Goal: Task Accomplishment & Management: Manage account settings

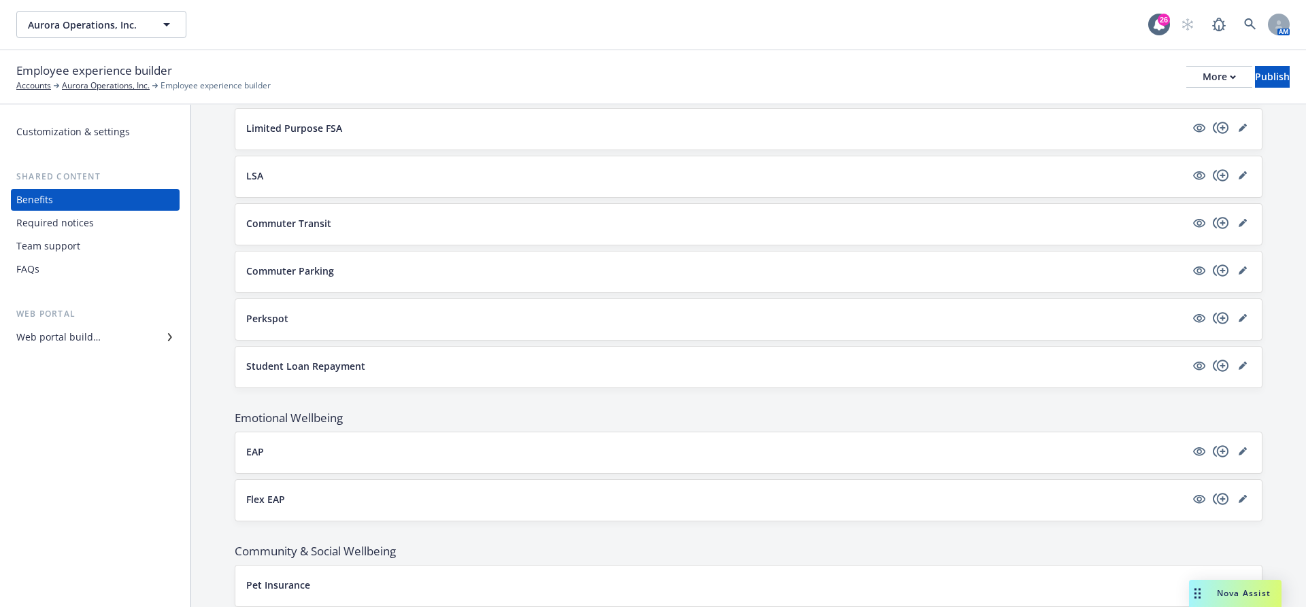
scroll to position [1617, 0]
click at [1240, 363] on icon "editPencil" at bounding box center [1243, 367] width 8 height 8
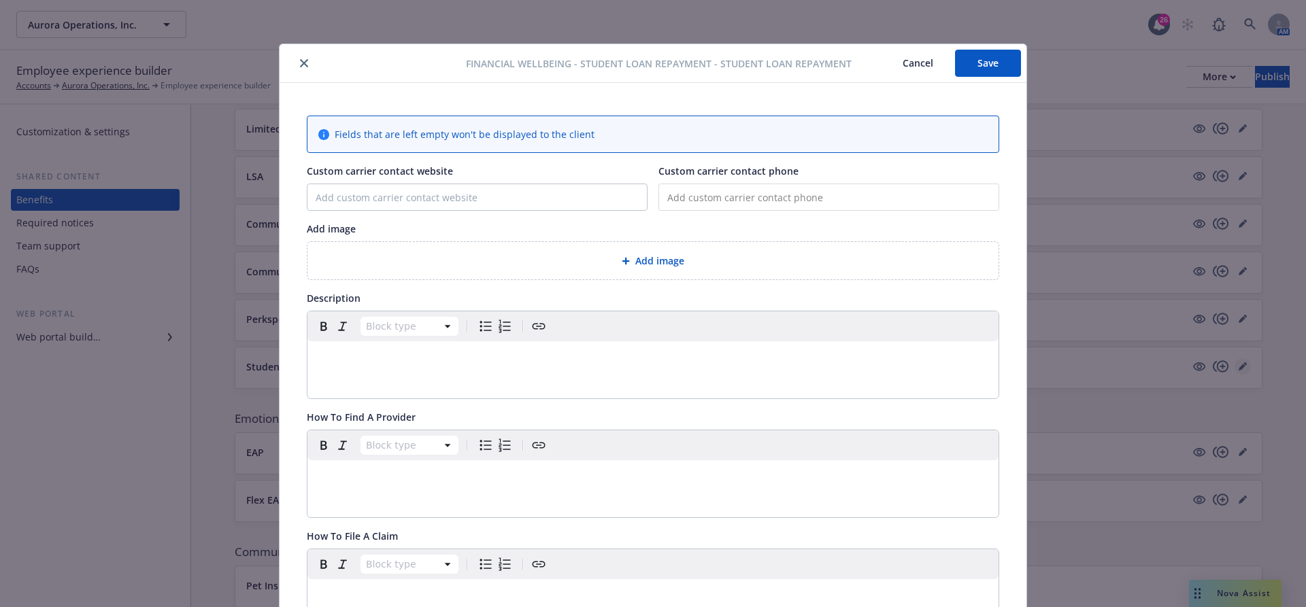
scroll to position [41, 0]
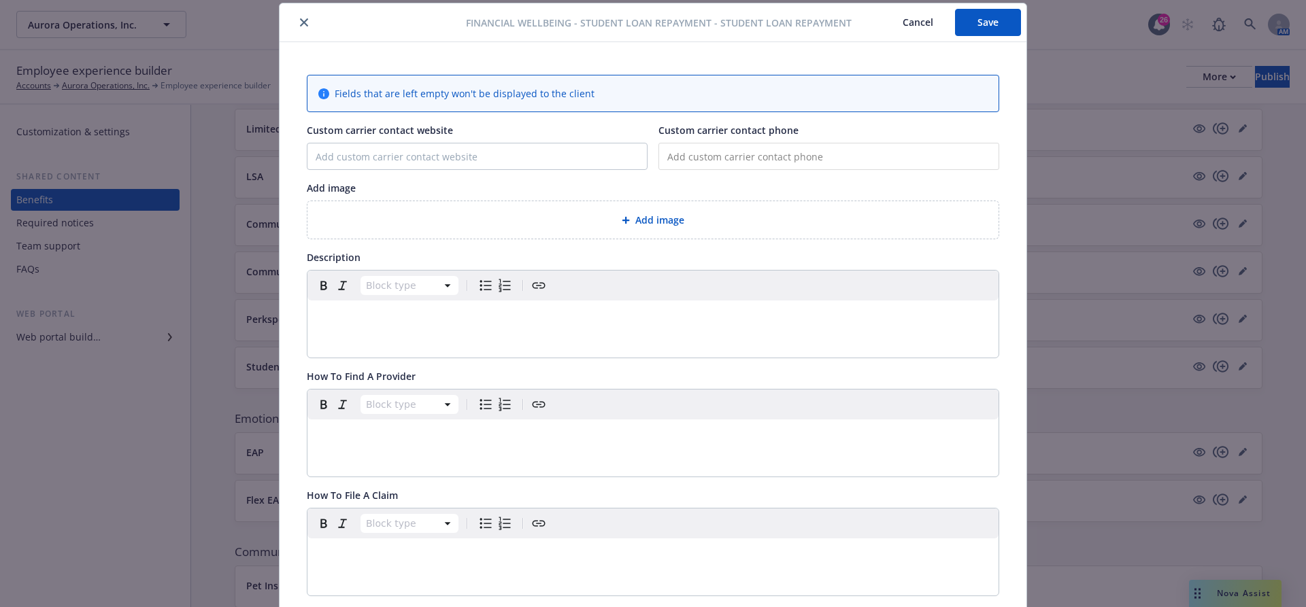
click at [925, 24] on button "Cancel" at bounding box center [918, 22] width 74 height 27
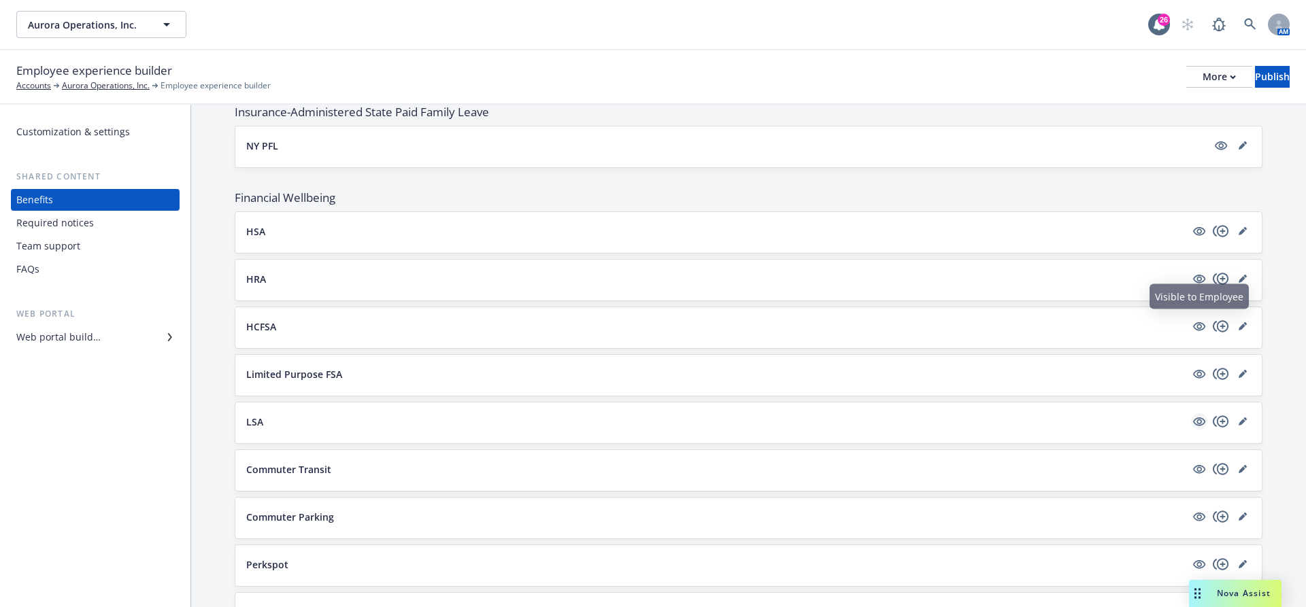
scroll to position [1364, 0]
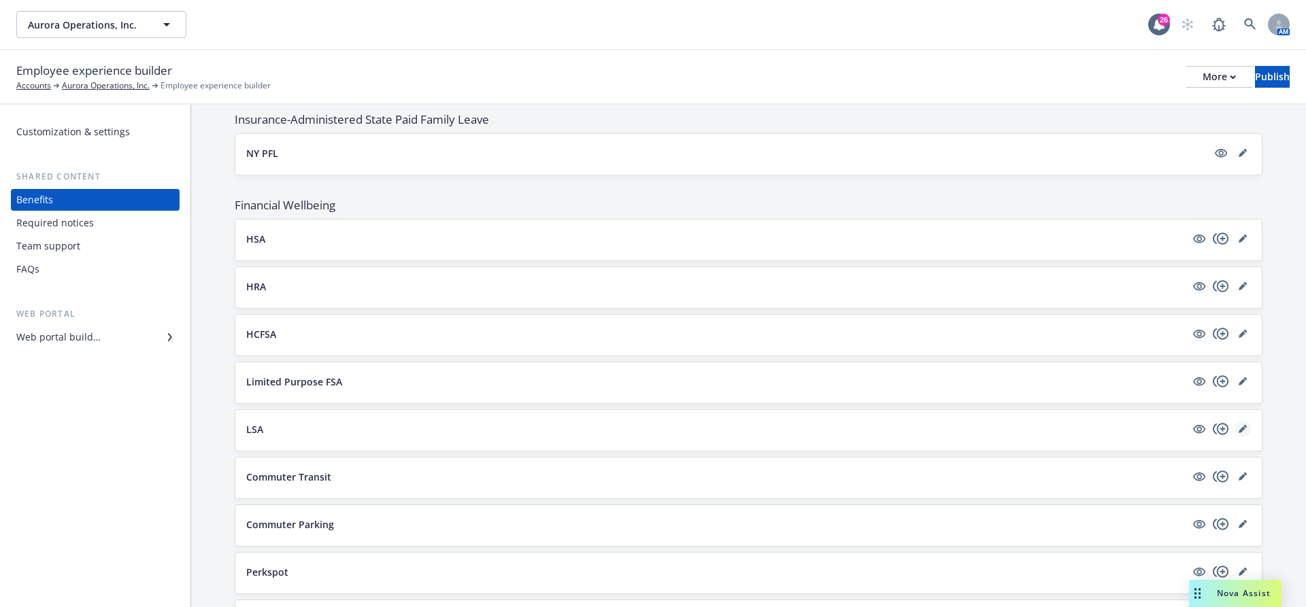
click at [1242, 421] on link "editPencil" at bounding box center [1242, 429] width 16 height 16
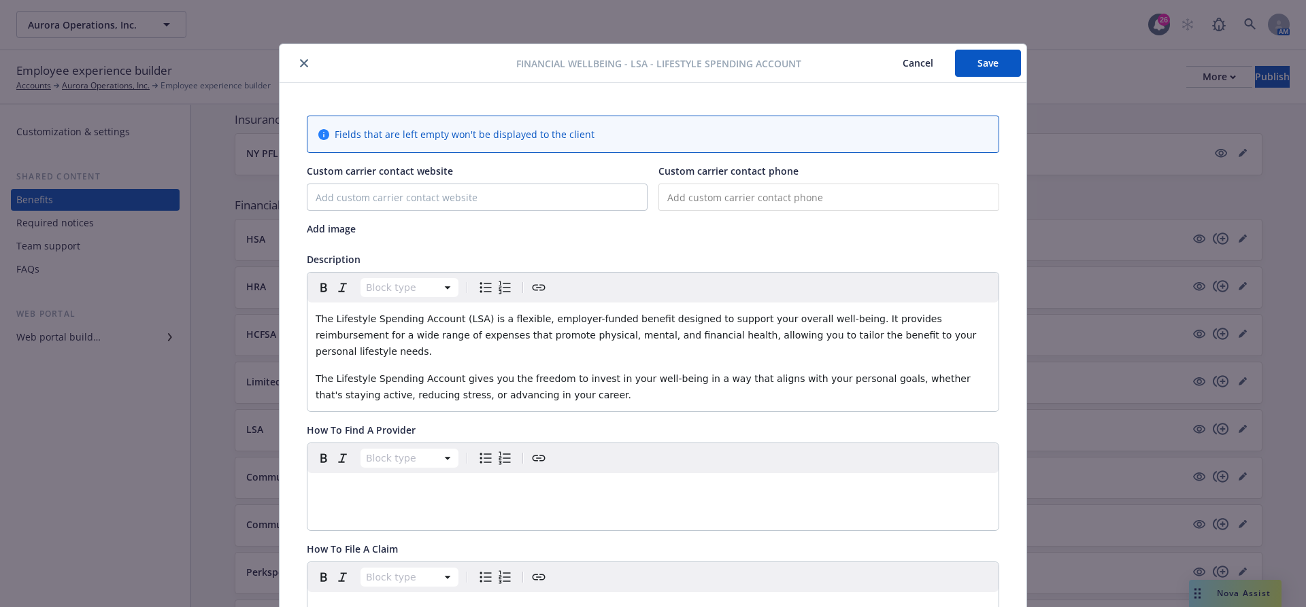
scroll to position [41, 0]
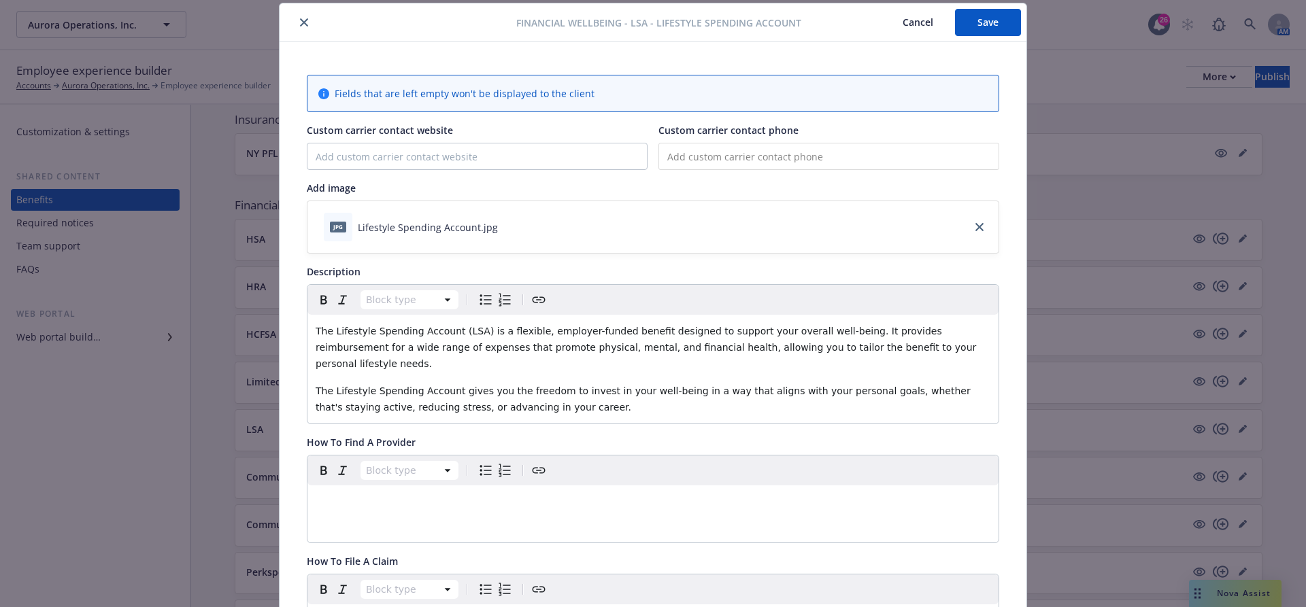
click at [1145, 264] on div "Financial Wellbeing - LSA - Lifestyle Spending Account Cancel Save Fields that …" at bounding box center [653, 303] width 1306 height 607
click at [907, 19] on button "Cancel" at bounding box center [918, 22] width 74 height 27
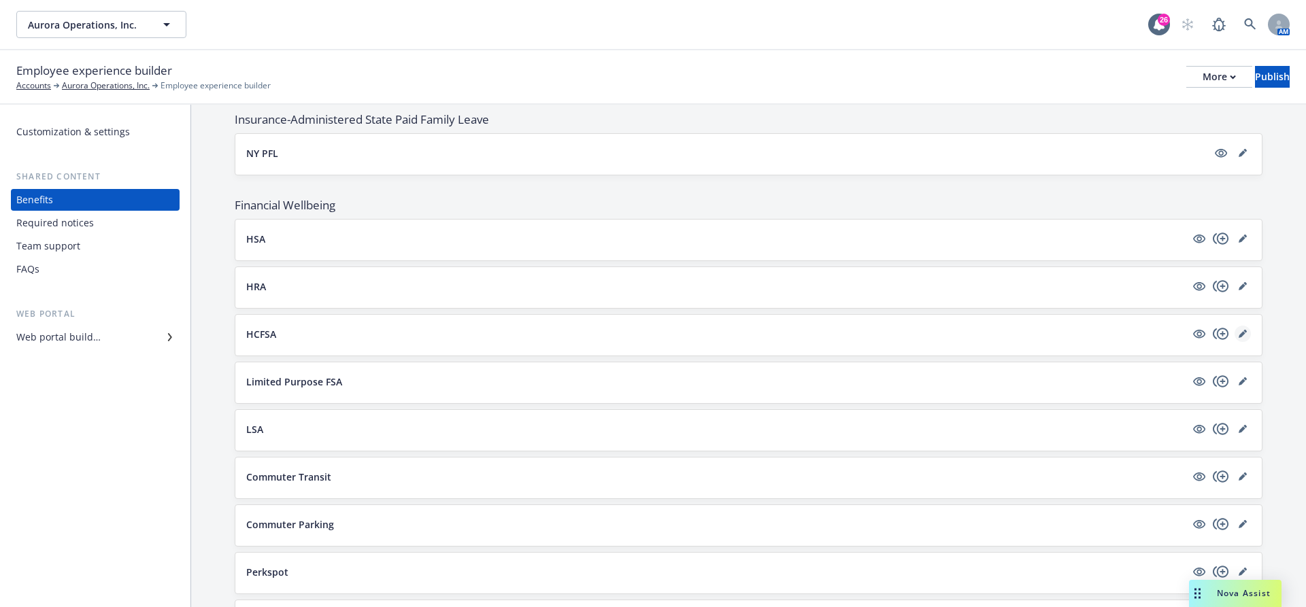
click at [1246, 328] on link "editPencil" at bounding box center [1242, 334] width 16 height 16
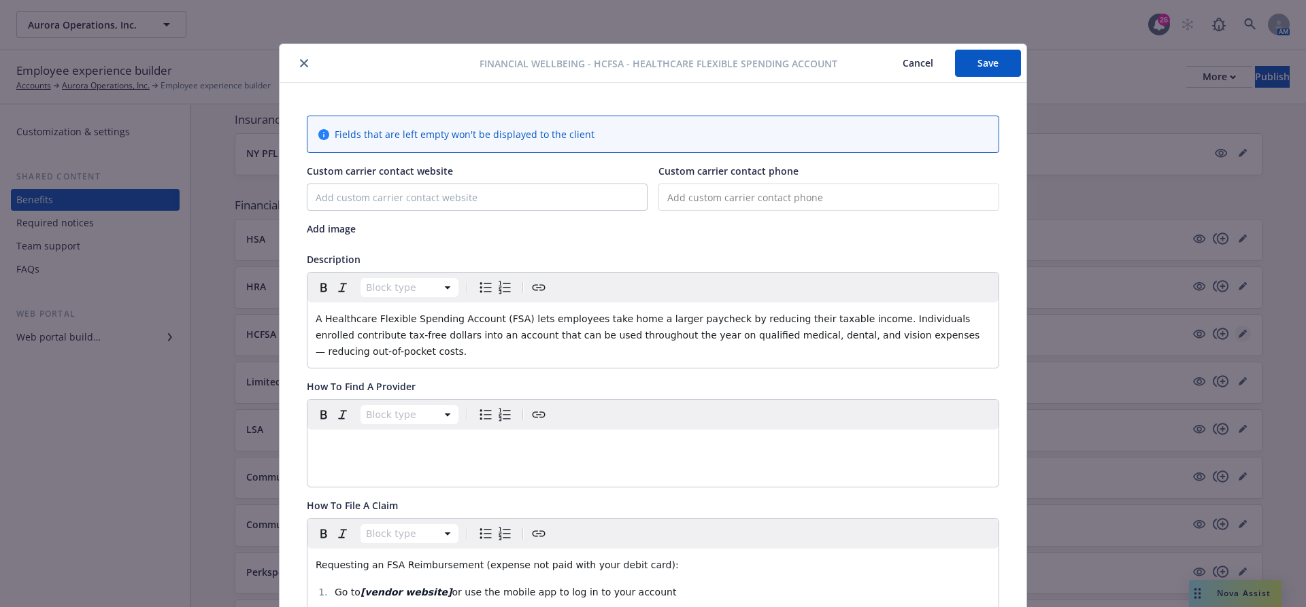
scroll to position [41, 0]
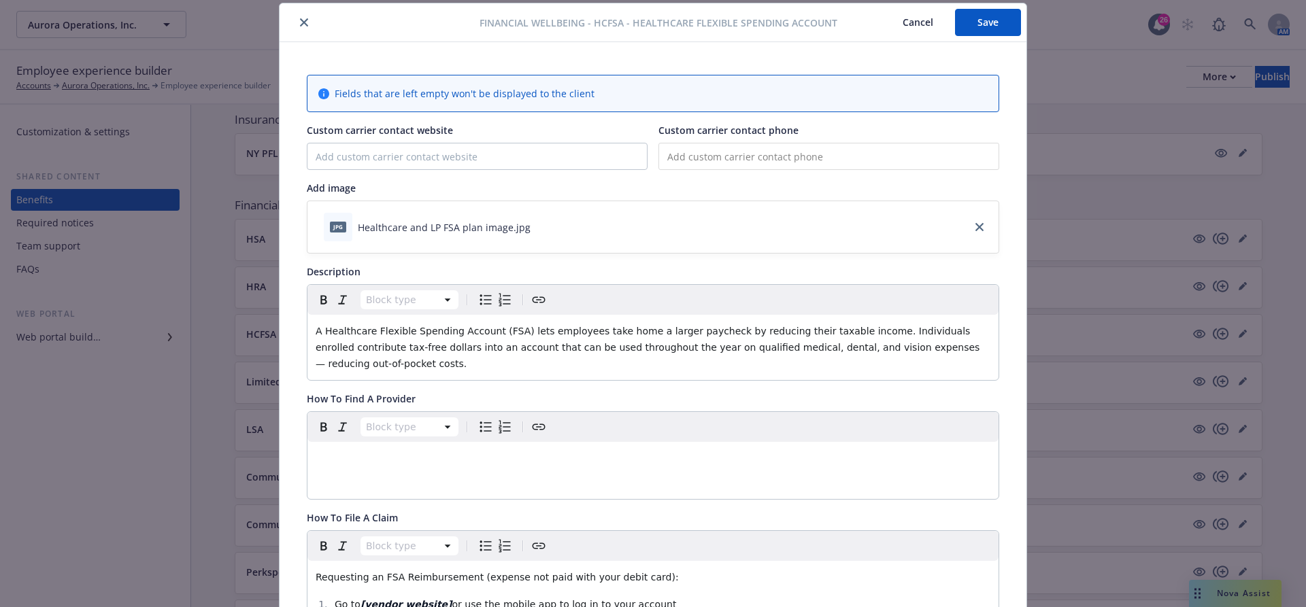
click at [1111, 271] on div "Financial Wellbeing - HCFSA - Healthcare Flexible Spending Account Cancel Save …" at bounding box center [653, 303] width 1306 height 607
click at [922, 22] on button "Cancel" at bounding box center [918, 22] width 74 height 27
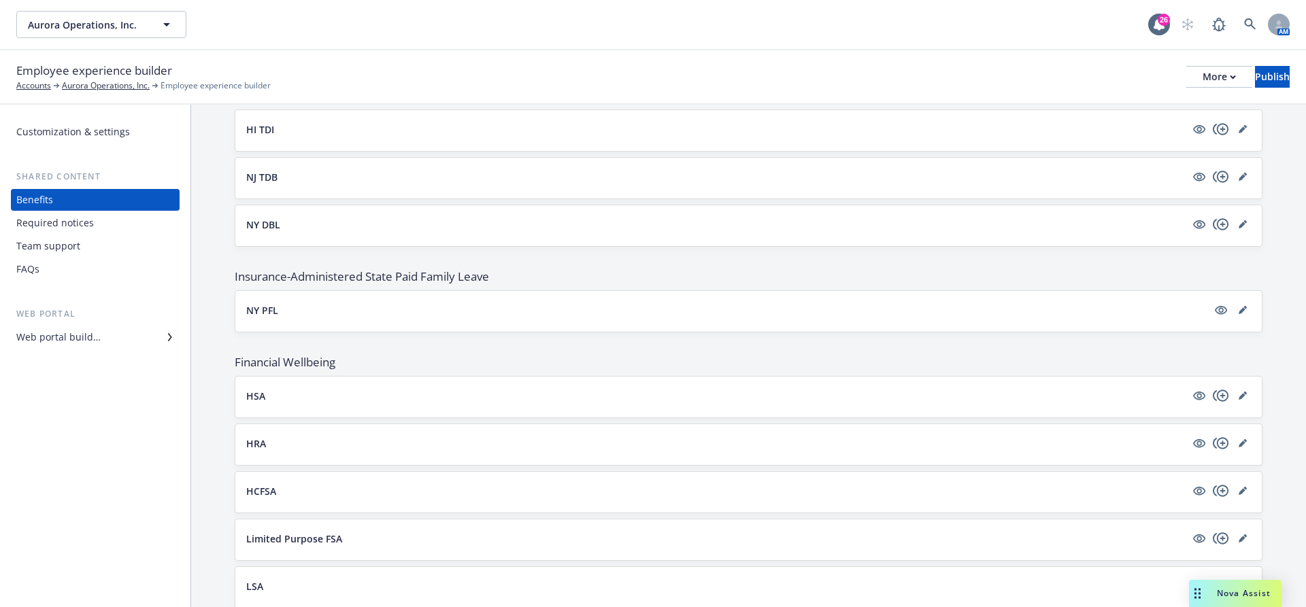
scroll to position [1196, 0]
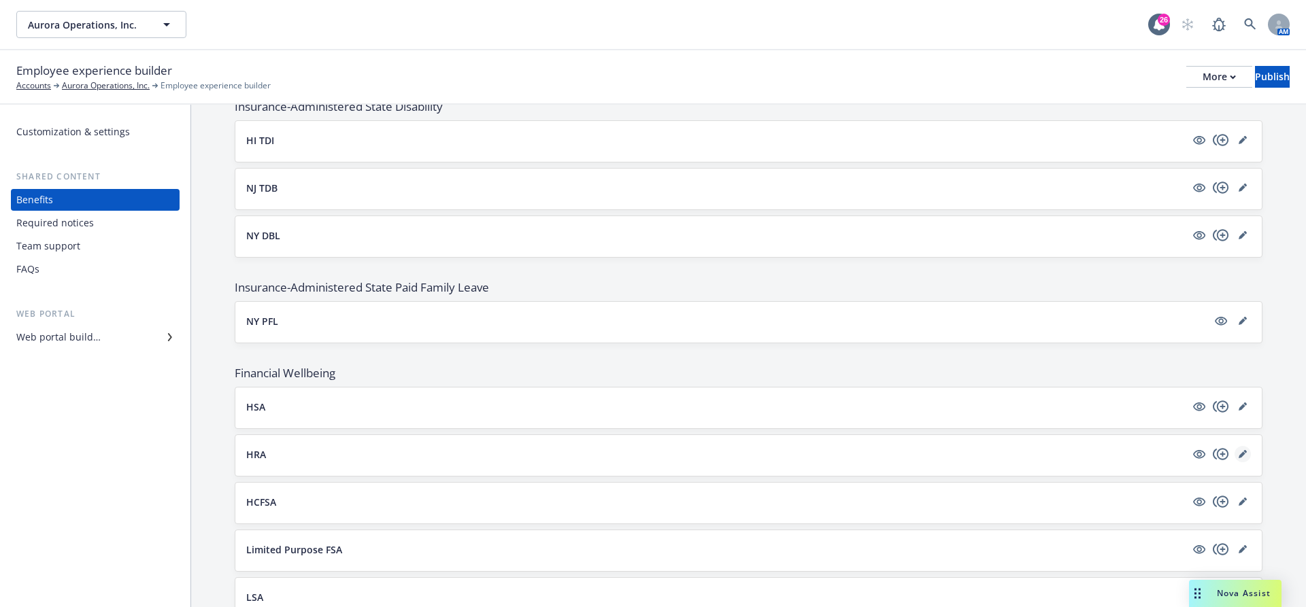
click at [1241, 450] on icon "editPencil" at bounding box center [1243, 454] width 8 height 8
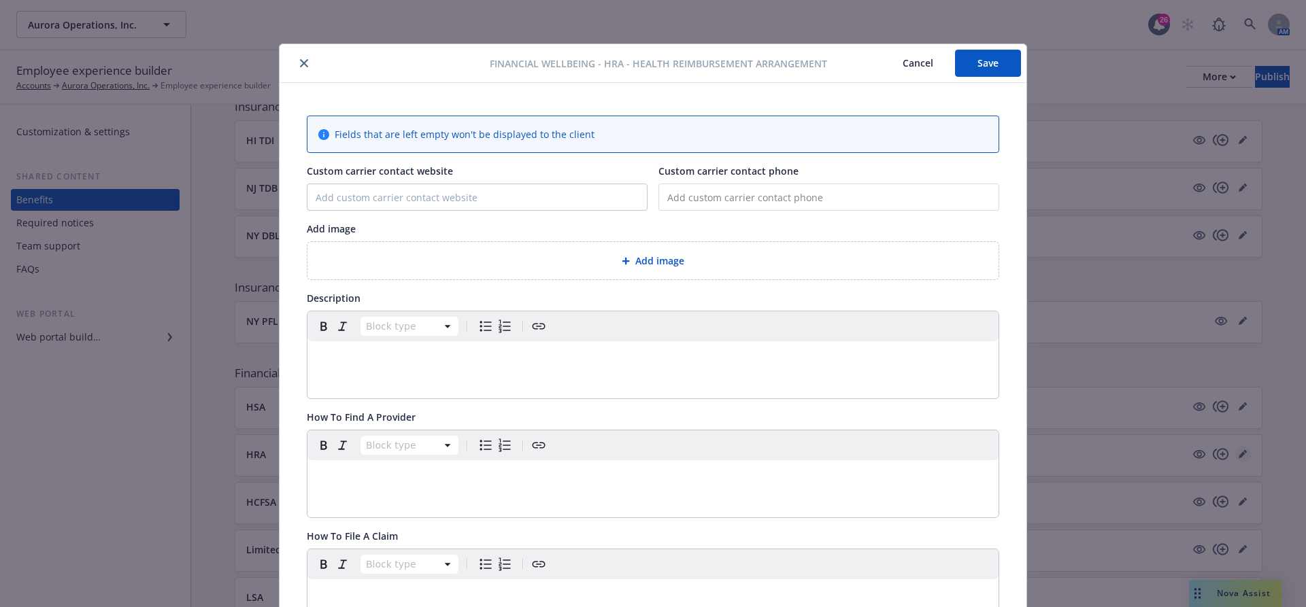
scroll to position [41, 0]
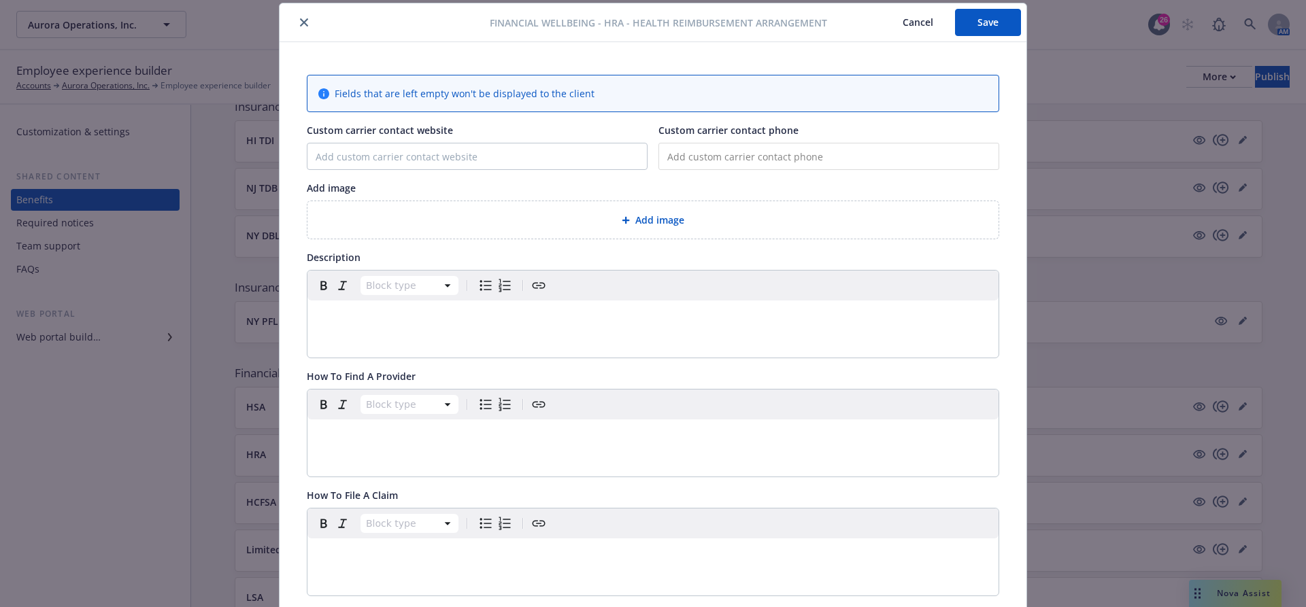
click at [915, 30] on button "Cancel" at bounding box center [918, 22] width 74 height 27
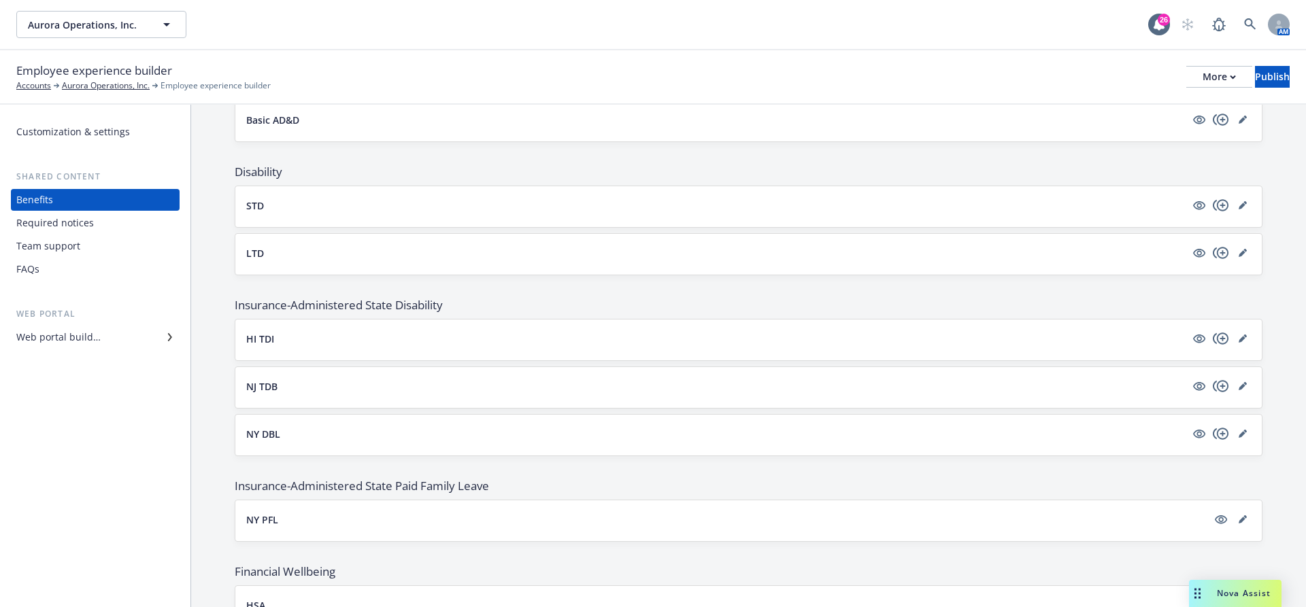
scroll to position [1019, 0]
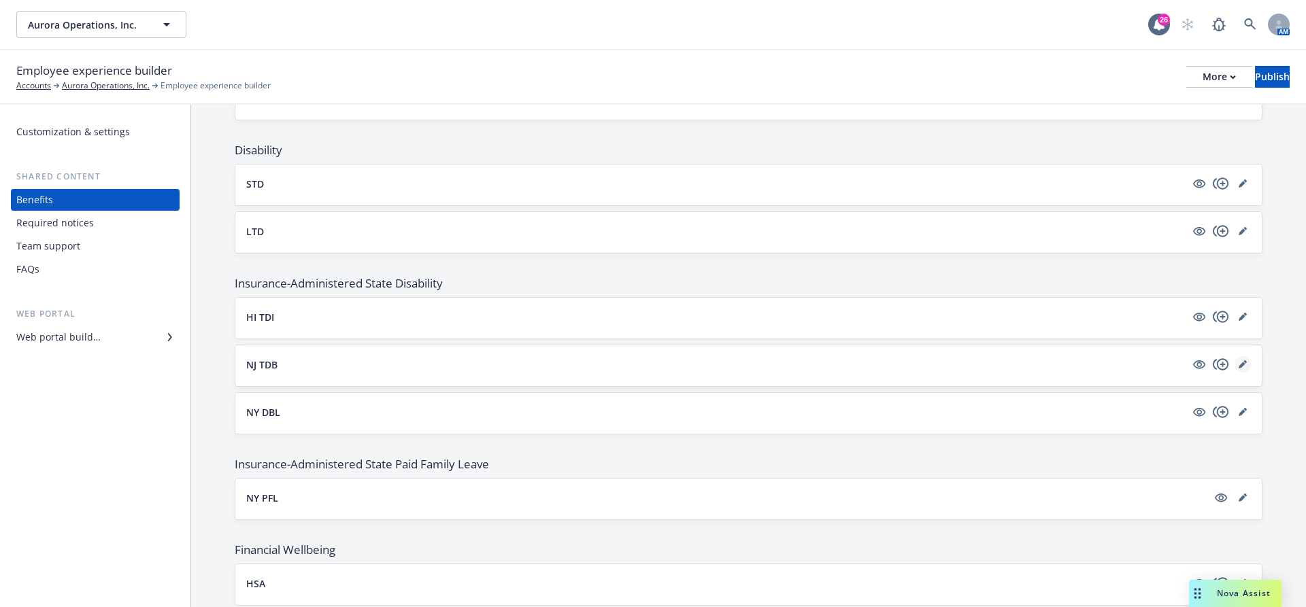
click at [1239, 360] on icon "editPencil" at bounding box center [1243, 364] width 8 height 8
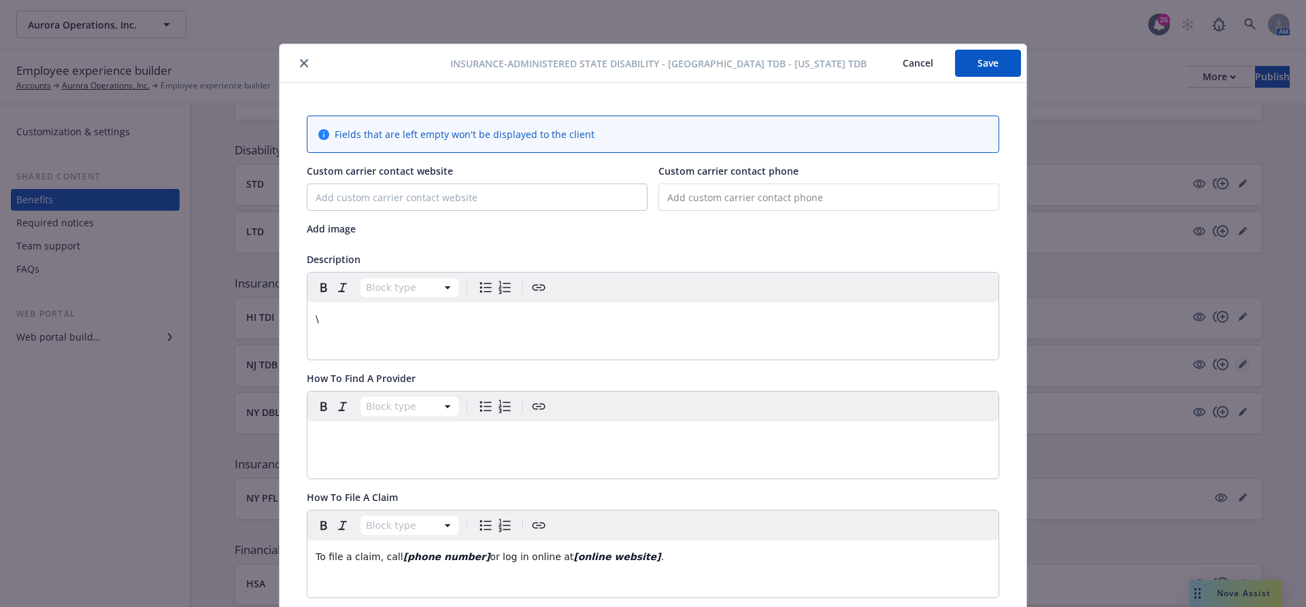
scroll to position [41, 0]
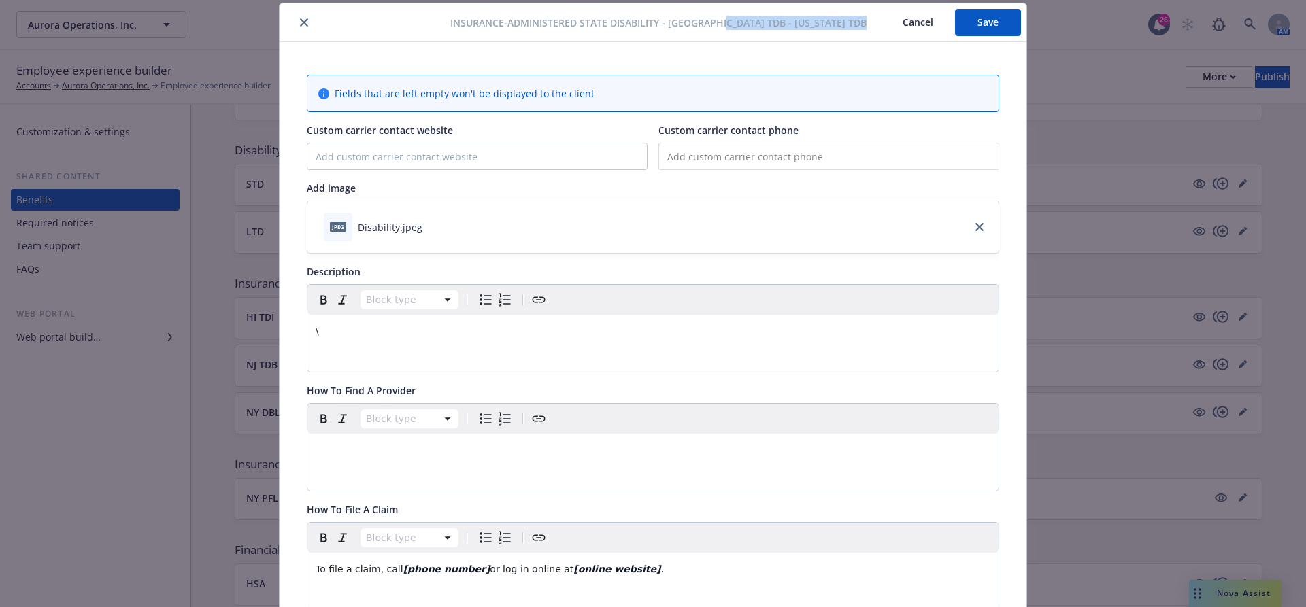
copy span "ew Jersey TDB"
drag, startPoint x: 854, startPoint y: 28, endPoint x: 754, endPoint y: 27, distance: 100.0
click at [754, 27] on div "Insurance-Administered State Disability - [GEOGRAPHIC_DATA] TDB - [US_STATE] TD…" at bounding box center [653, 22] width 747 height 39
click at [928, 20] on button "Cancel" at bounding box center [918, 22] width 74 height 27
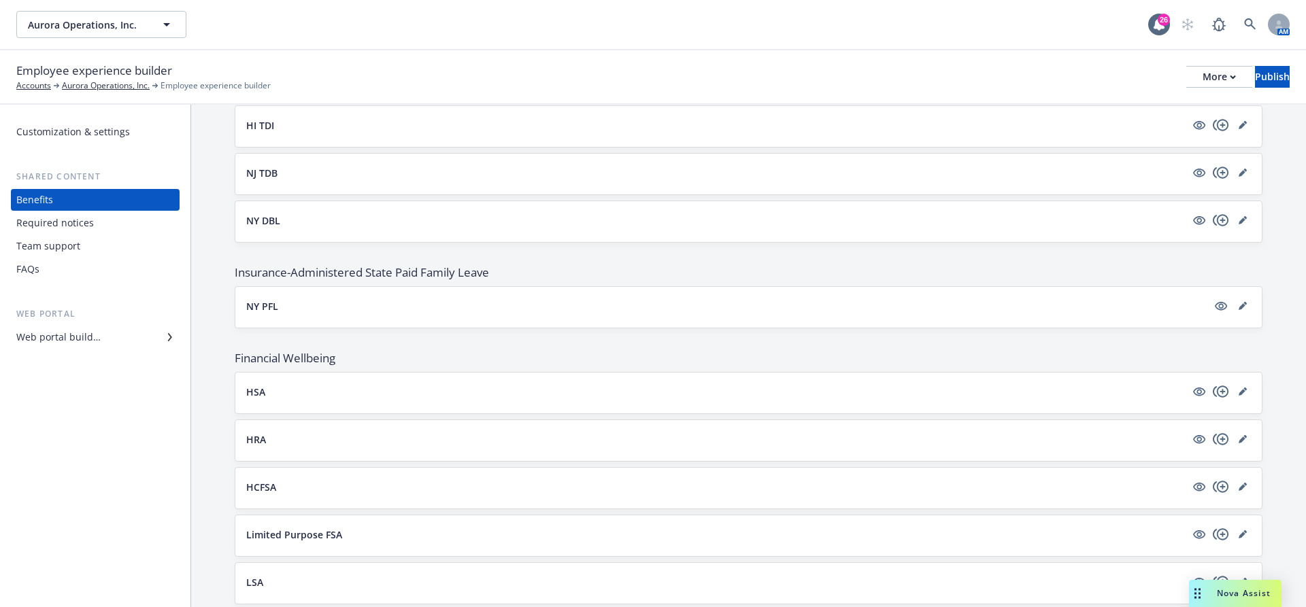
scroll to position [1227, 0]
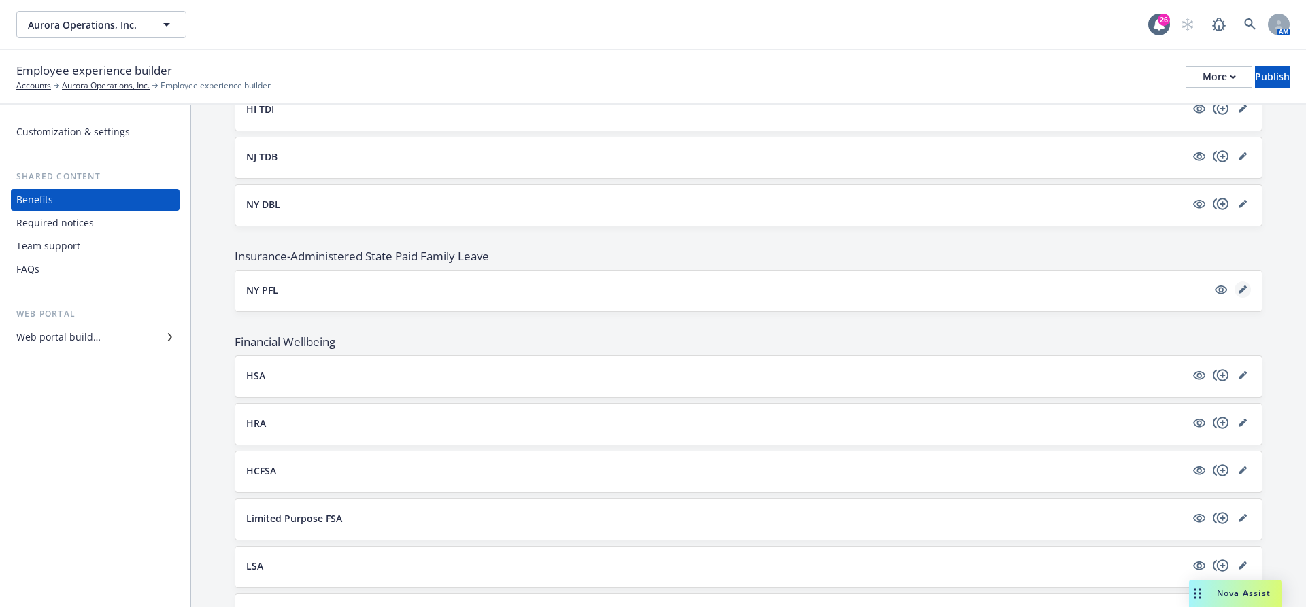
click at [1241, 282] on link "editPencil" at bounding box center [1242, 290] width 16 height 16
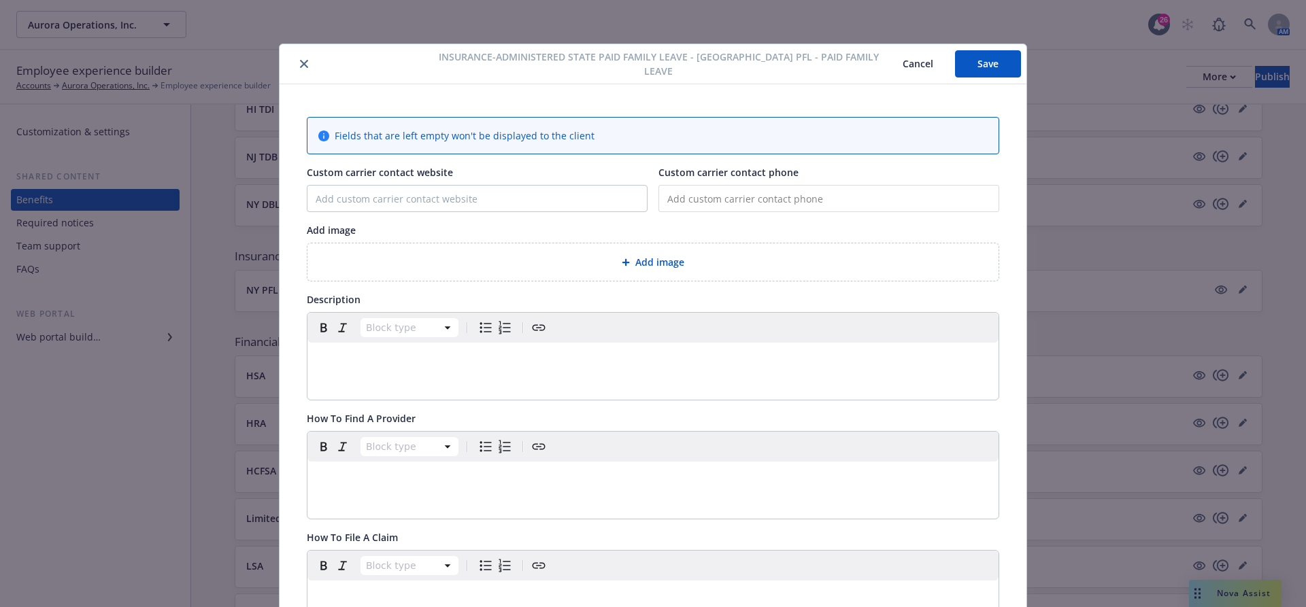
click at [548, 334] on div "Block type" at bounding box center [652, 328] width 691 height 30
click at [485, 377] on div "Block type" at bounding box center [652, 356] width 691 height 87
click at [516, 371] on div "editable markdown" at bounding box center [652, 359] width 691 height 33
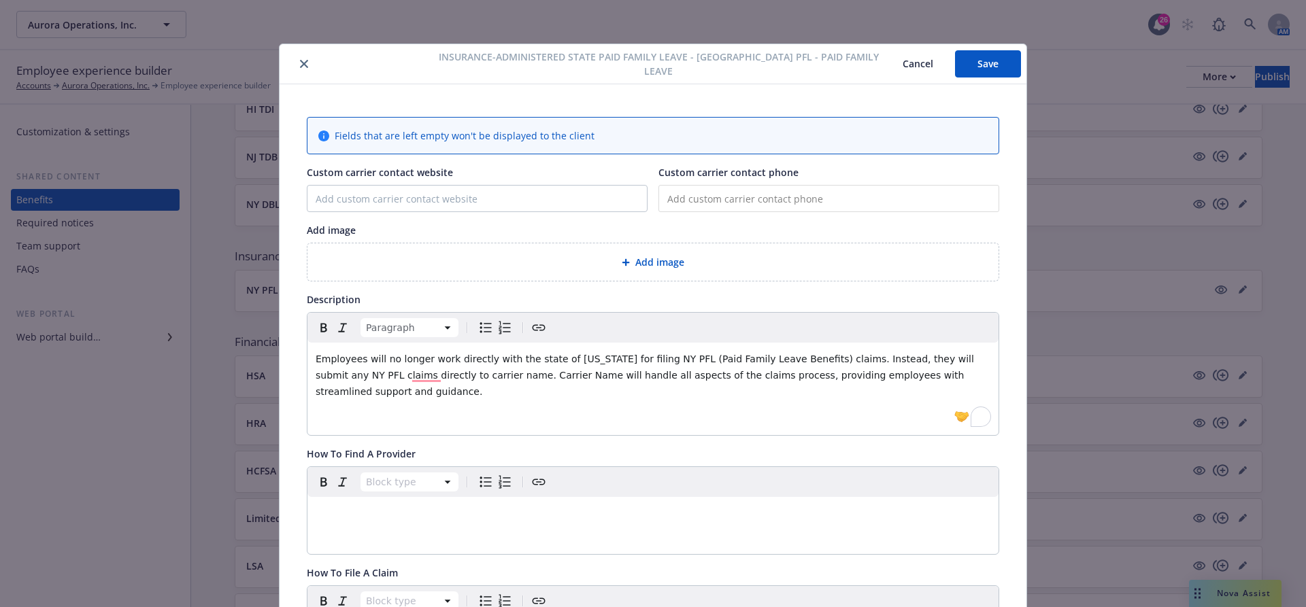
click at [414, 377] on span "Employees will no longer work directly with the state of [US_STATE] for filing …" at bounding box center [646, 376] width 661 height 44
click at [467, 373] on span "Employees will no longer work directly with the state of [US_STATE] for filing …" at bounding box center [646, 376] width 661 height 44
drag, startPoint x: 474, startPoint y: 373, endPoint x: 407, endPoint y: 372, distance: 66.7
click at [407, 372] on span "Employees will no longer work directly with the state of [US_STATE] for filing …" at bounding box center [646, 376] width 661 height 44
click at [488, 373] on span ". Carrier Name will handle all aspects of the claims process, providing employe…" at bounding box center [648, 383] width 665 height 27
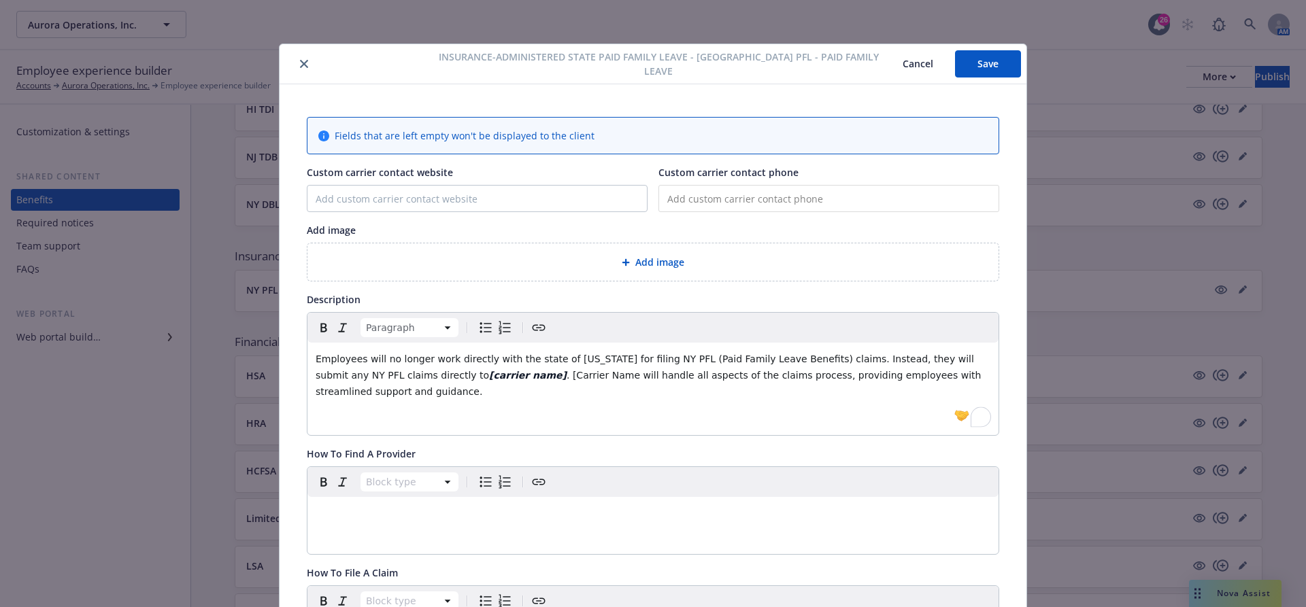
click at [545, 378] on p "Employees will no longer work directly with the state of [US_STATE] for filing …" at bounding box center [653, 375] width 675 height 49
drag, startPoint x: 545, startPoint y: 378, endPoint x: 484, endPoint y: 379, distance: 61.2
click at [484, 379] on p "Employees will no longer work directly with the state of [US_STATE] for filing …" at bounding box center [653, 375] width 675 height 49
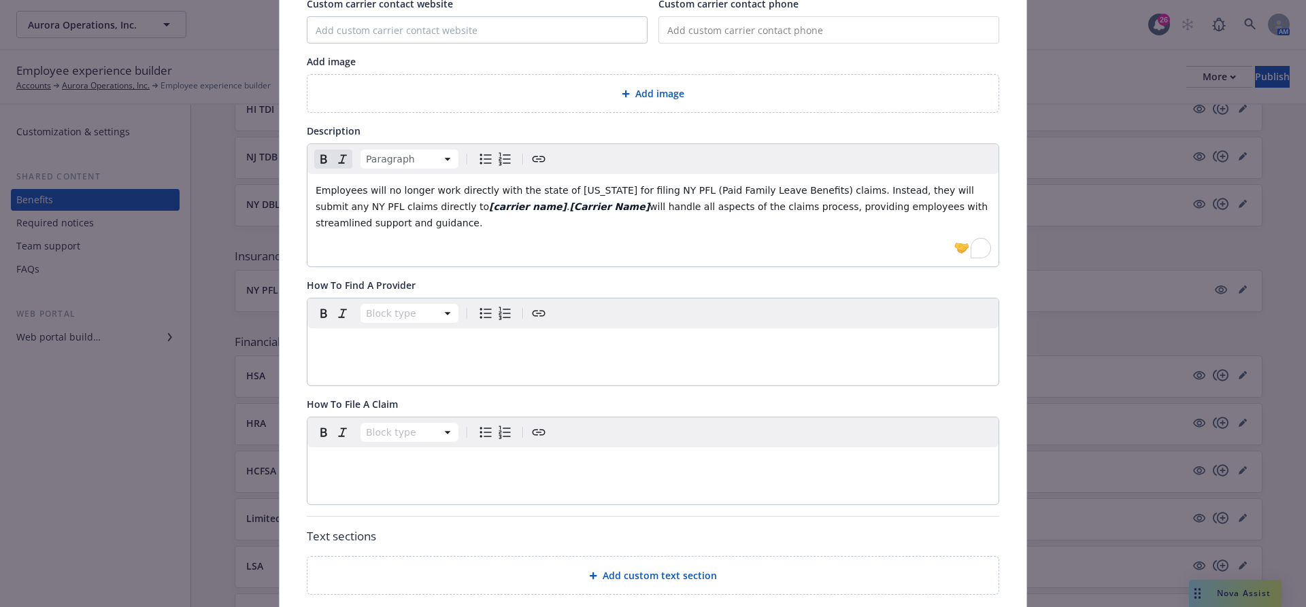
click at [469, 466] on p "editable markdown" at bounding box center [653, 464] width 675 height 16
paste div "To enrich screen reader interactions, please activate Accessibility in Grammarl…"
click at [399, 465] on span "To file a claim, call phone number or log in online at online website." at bounding box center [477, 463] width 322 height 11
click at [458, 467] on p "To file a claim, call [phone number or log in online at online website." at bounding box center [653, 464] width 675 height 16
click at [462, 467] on p "To file a claim, call [phone number or log in online at online website." at bounding box center [653, 464] width 675 height 16
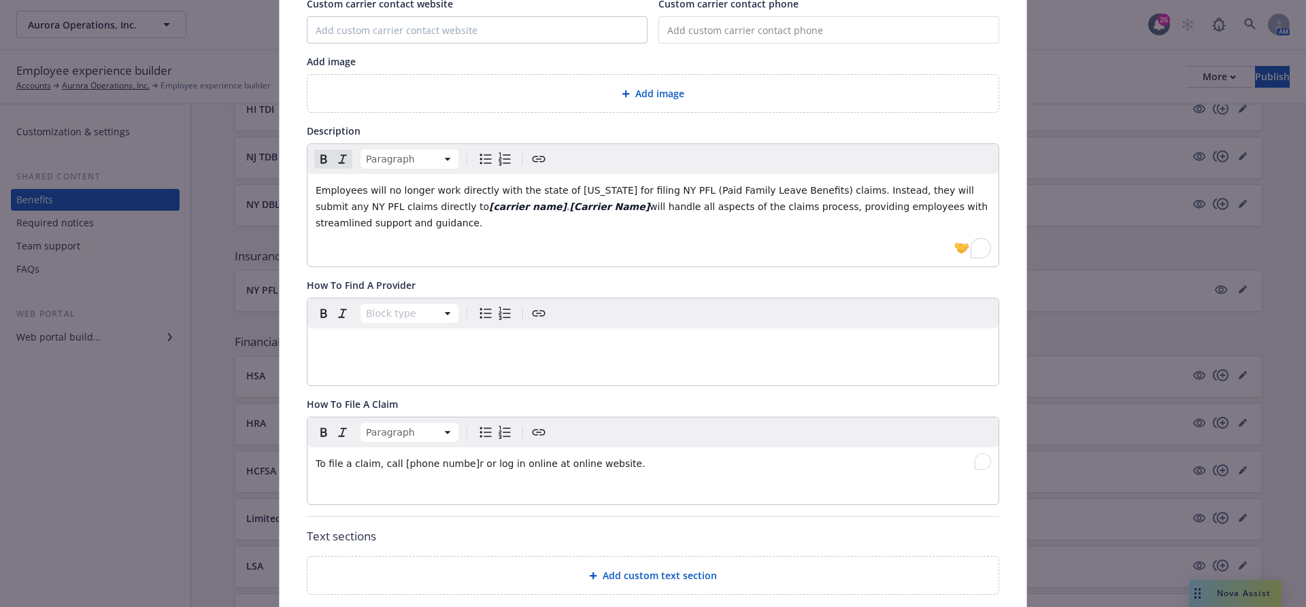
click at [463, 467] on p "To file a claim, call [phone numbe]r or log in online at online website." at bounding box center [653, 464] width 675 height 16
click at [553, 461] on span "To file a claim, call [phone number] or log in online at online website." at bounding box center [481, 463] width 330 height 11
click at [548, 461] on span "To file a claim, call [phone number] or log in online at online website." at bounding box center [481, 463] width 330 height 11
click at [616, 461] on span "To file a claim, call [phone number] or log in online at [online website." at bounding box center [482, 463] width 333 height 11
drag, startPoint x: 620, startPoint y: 456, endPoint x: 546, endPoint y: 458, distance: 74.2
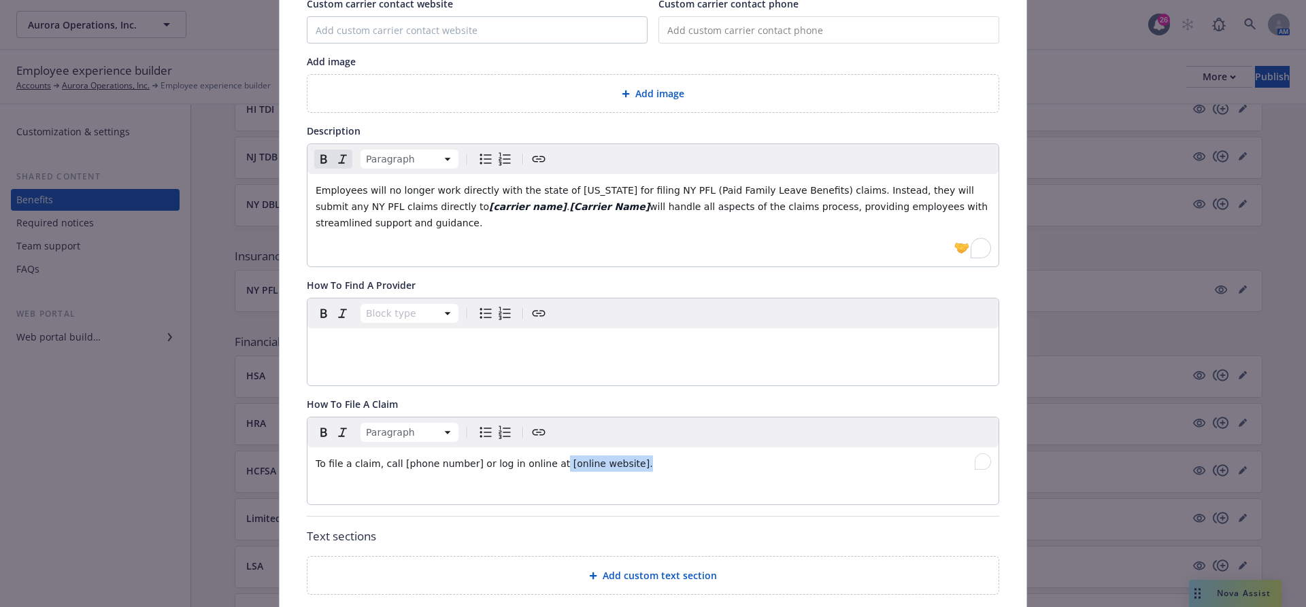
click at [545, 458] on span "To file a claim, call [phone number] or log in online at [online website]." at bounding box center [484, 463] width 337 height 11
drag, startPoint x: 469, startPoint y: 457, endPoint x: 397, endPoint y: 461, distance: 72.2
click at [397, 461] on span "To file a claim, call [phone number] or log in online at" at bounding box center [443, 463] width 254 height 11
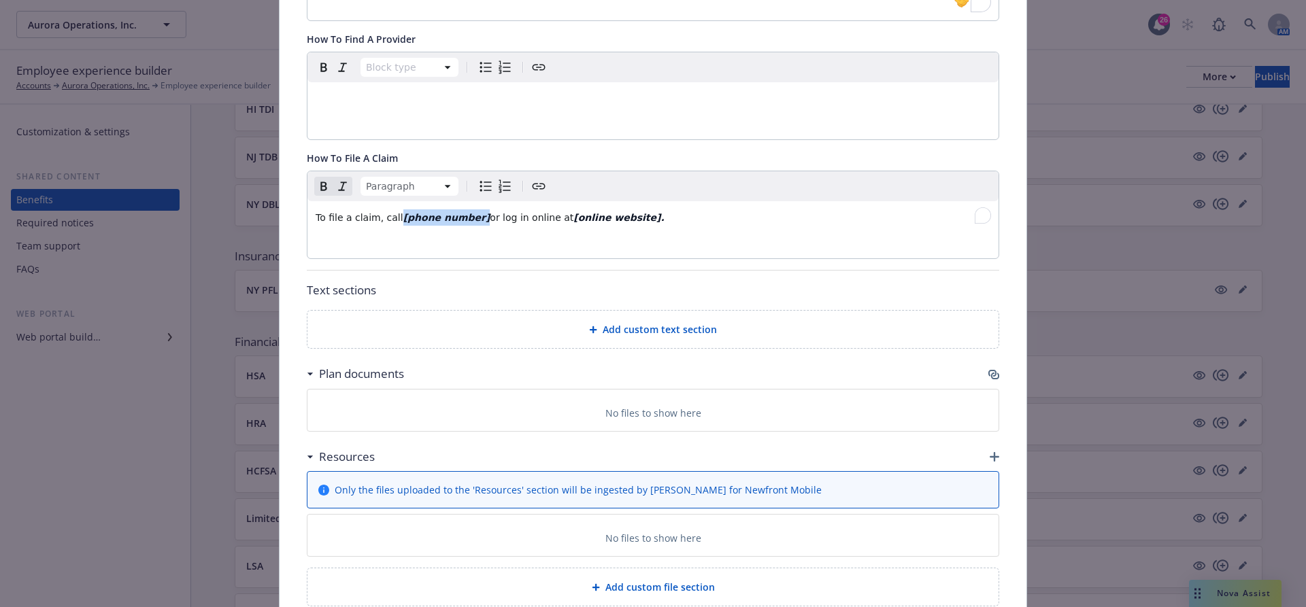
scroll to position [0, 0]
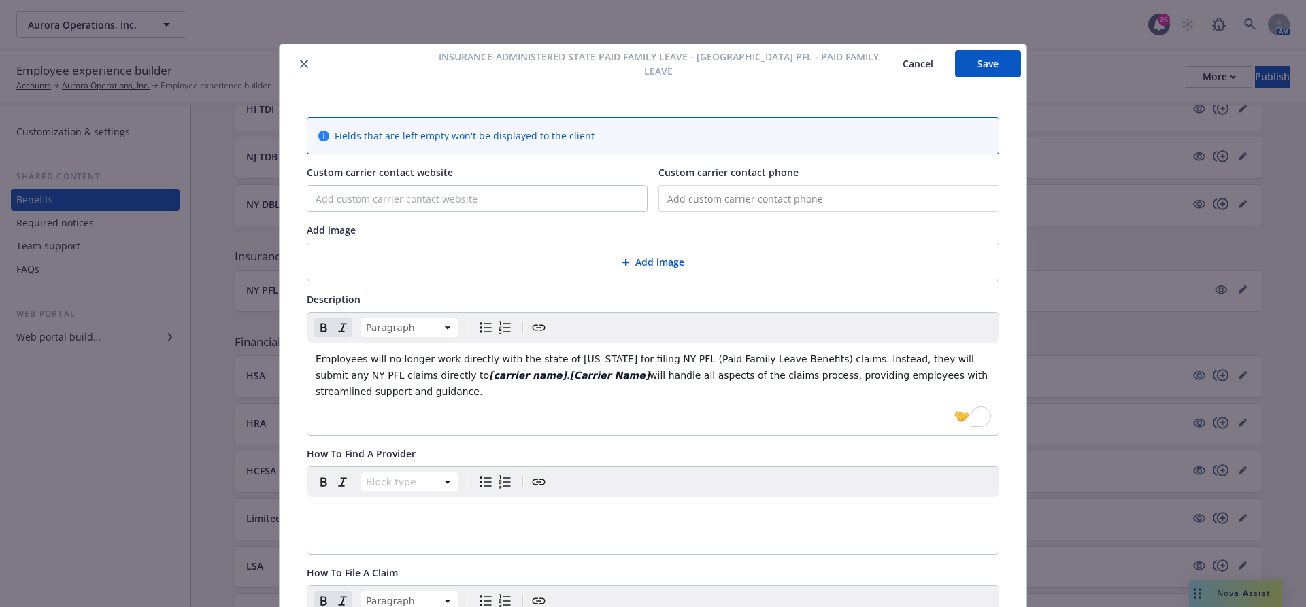
click at [681, 272] on div "Add image" at bounding box center [652, 261] width 691 height 37
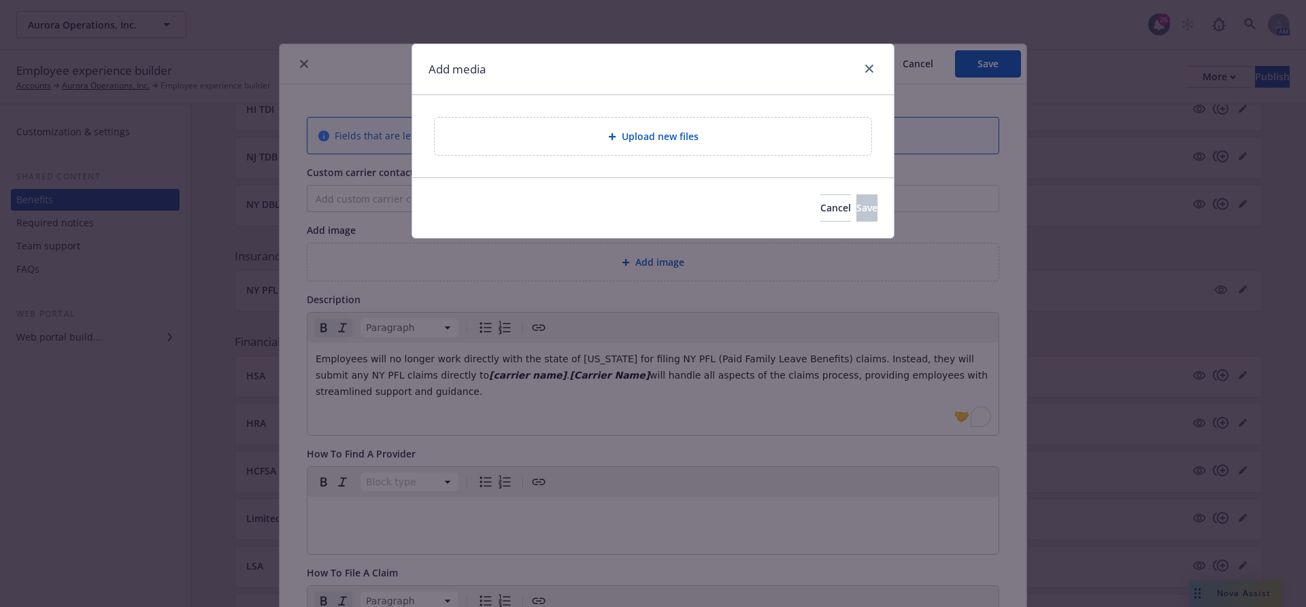
click at [677, 138] on span "Upload new files" at bounding box center [660, 136] width 77 height 14
click at [869, 65] on icon "close" at bounding box center [869, 69] width 8 height 8
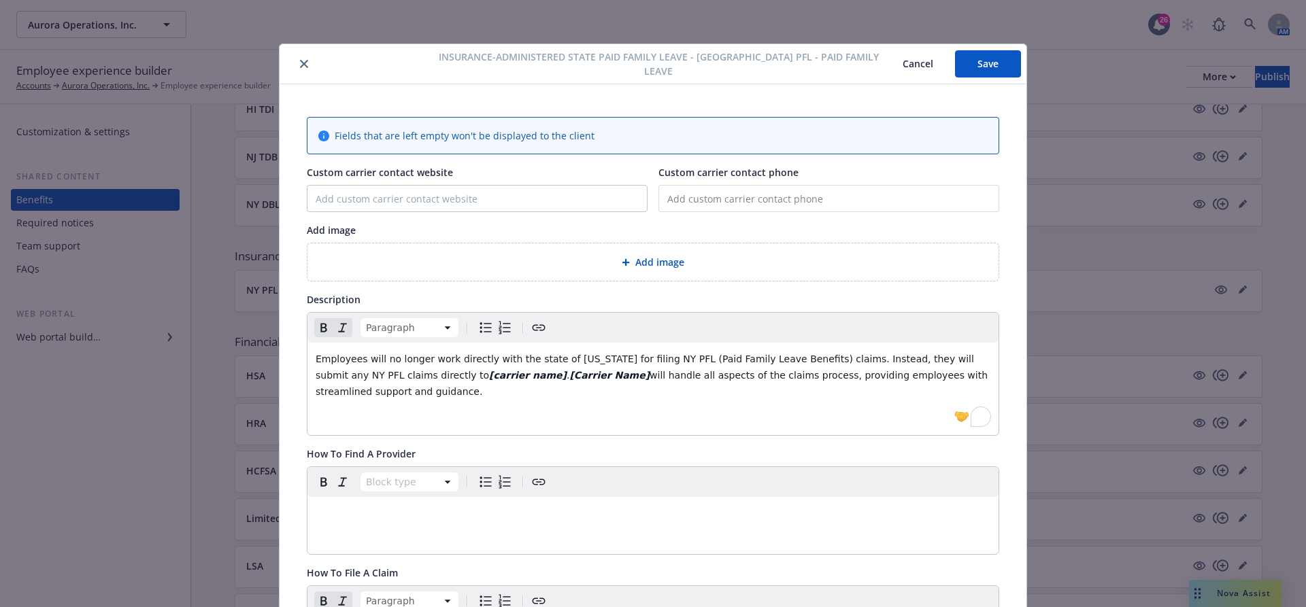
click at [655, 255] on span "Add image" at bounding box center [659, 262] width 49 height 14
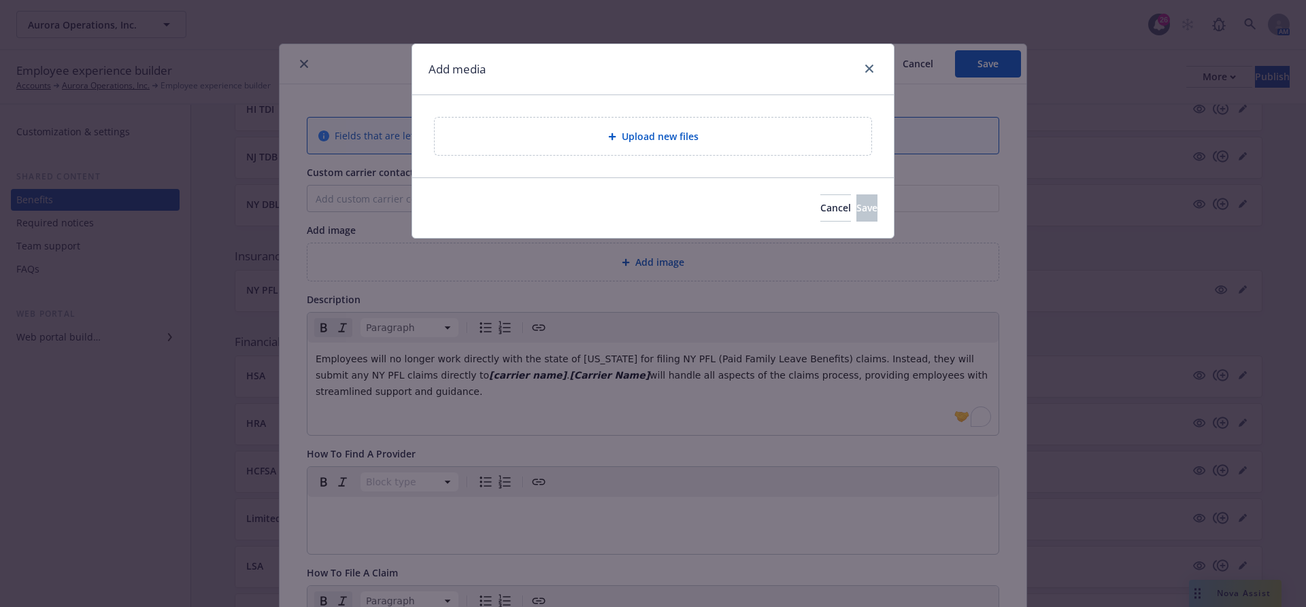
click at [760, 224] on div "Cancel Save" at bounding box center [653, 208] width 482 height 61
drag, startPoint x: 766, startPoint y: 212, endPoint x: 782, endPoint y: 199, distance: 20.4
click at [820, 212] on span "Cancel" at bounding box center [835, 207] width 31 height 13
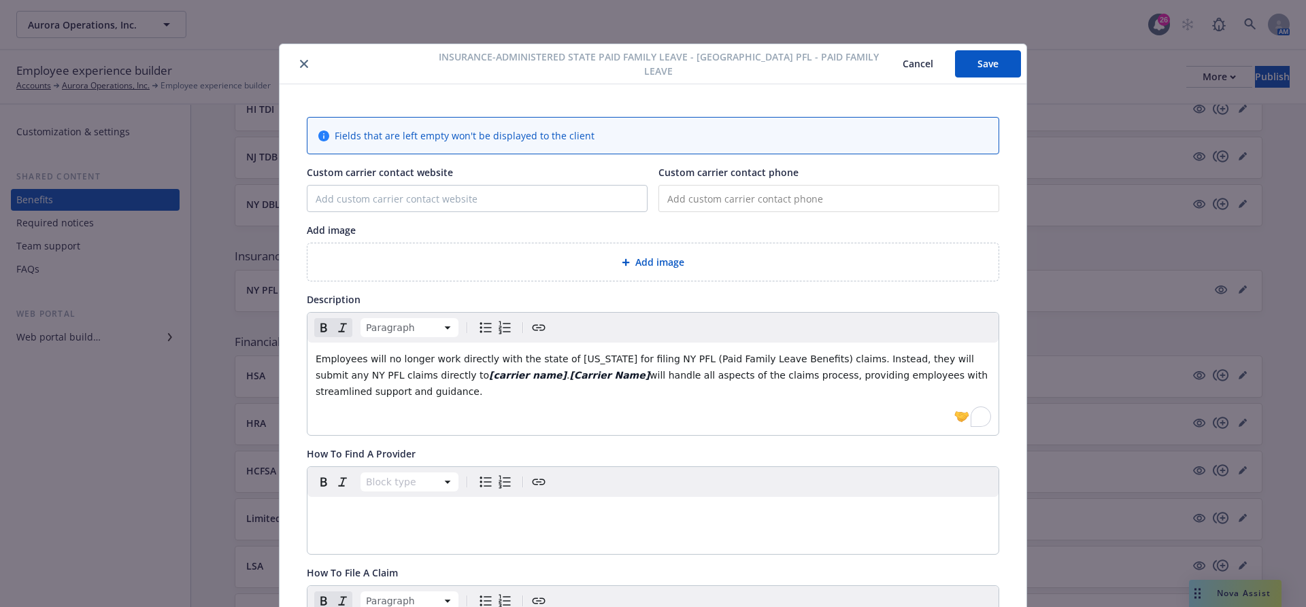
click at [971, 57] on button "Save" at bounding box center [988, 63] width 66 height 27
click at [993, 55] on button "Save" at bounding box center [988, 63] width 66 height 27
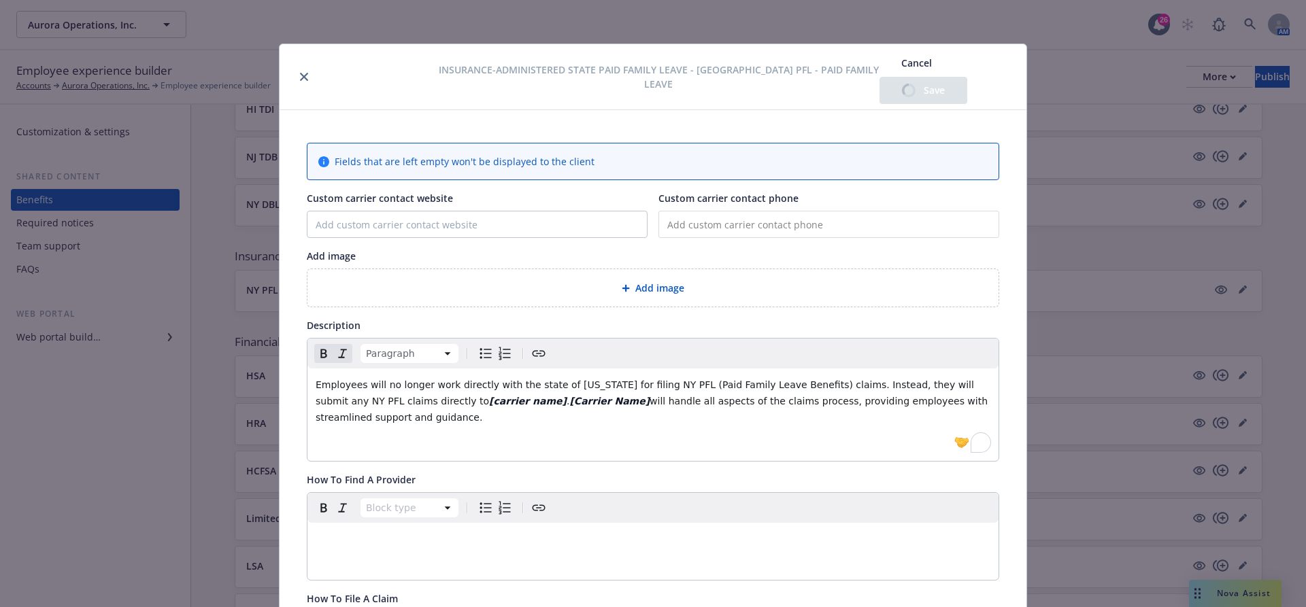
click at [902, 70] on button "Cancel" at bounding box center [916, 63] width 74 height 27
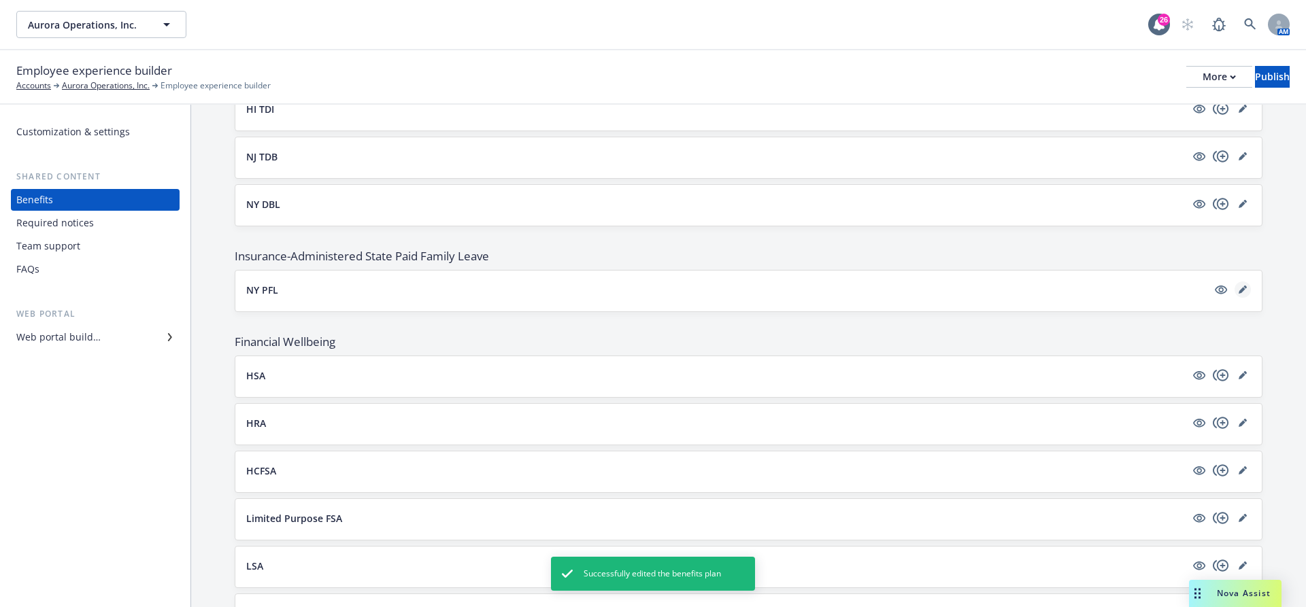
click at [1245, 286] on icon "editPencil" at bounding box center [1243, 290] width 8 height 8
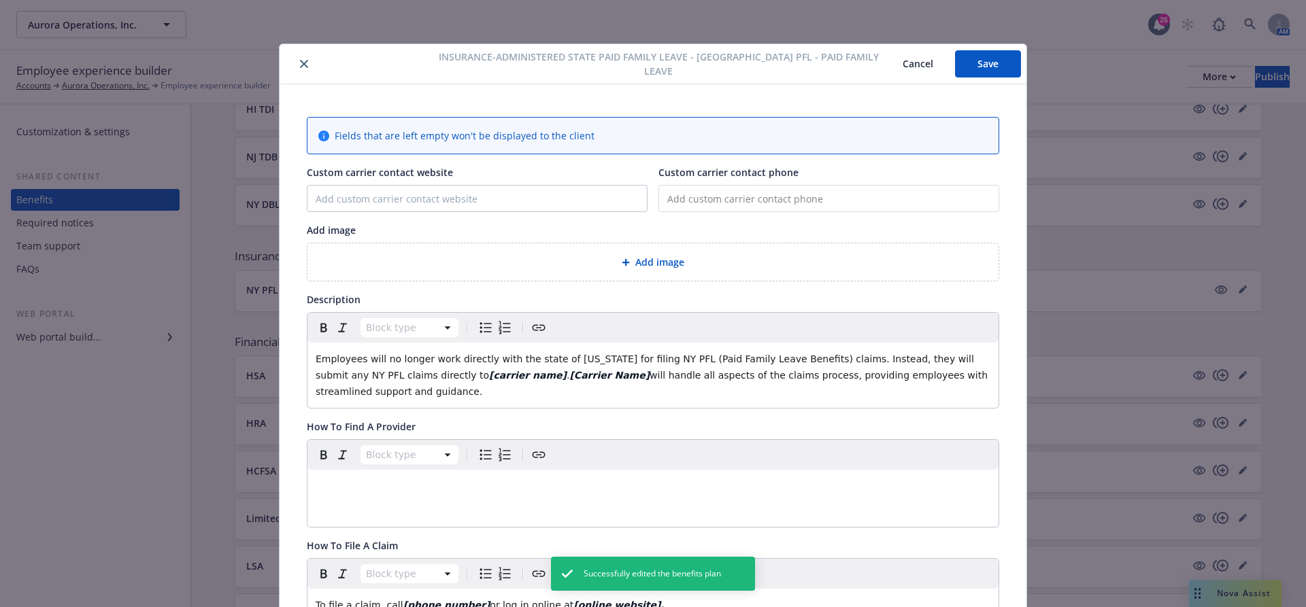
scroll to position [41, 0]
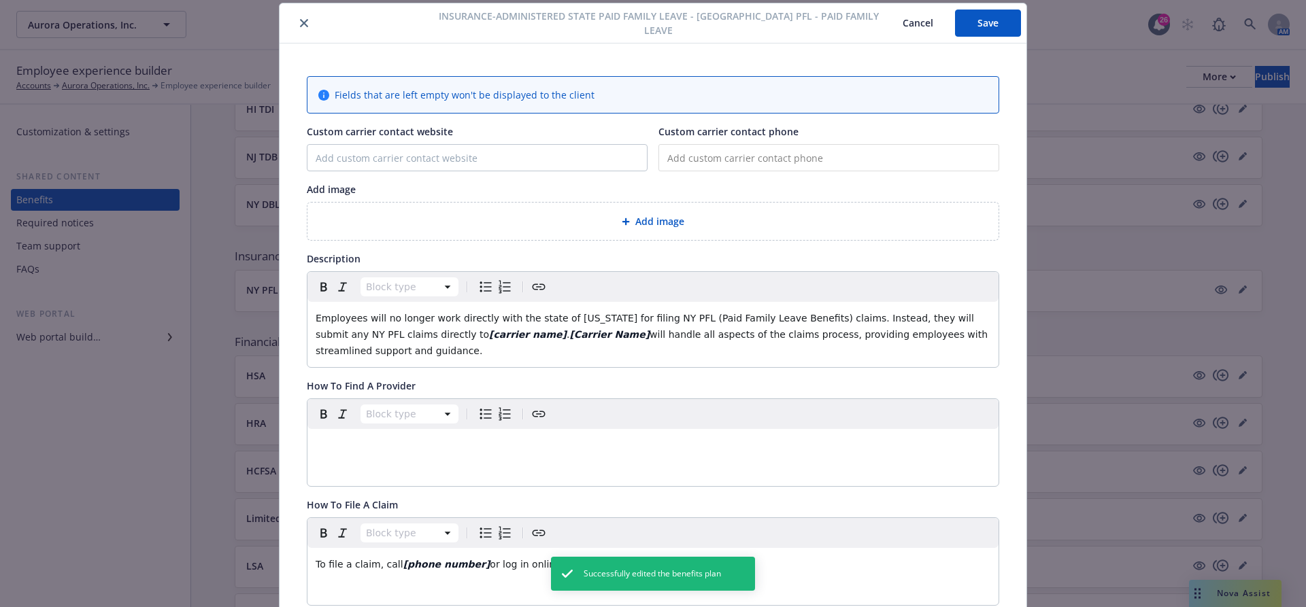
click at [628, 196] on div "Add image Add image" at bounding box center [653, 211] width 692 height 58
click at [614, 205] on div "Add image" at bounding box center [652, 221] width 691 height 37
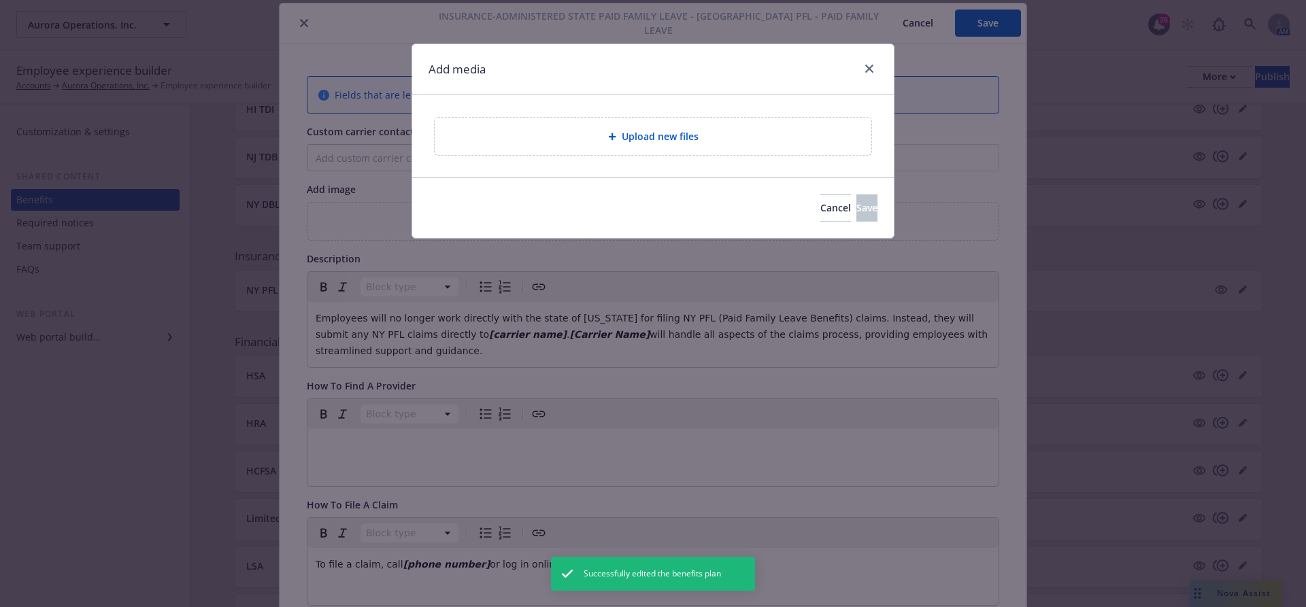
click at [650, 142] on span "Upload new files" at bounding box center [660, 136] width 77 height 14
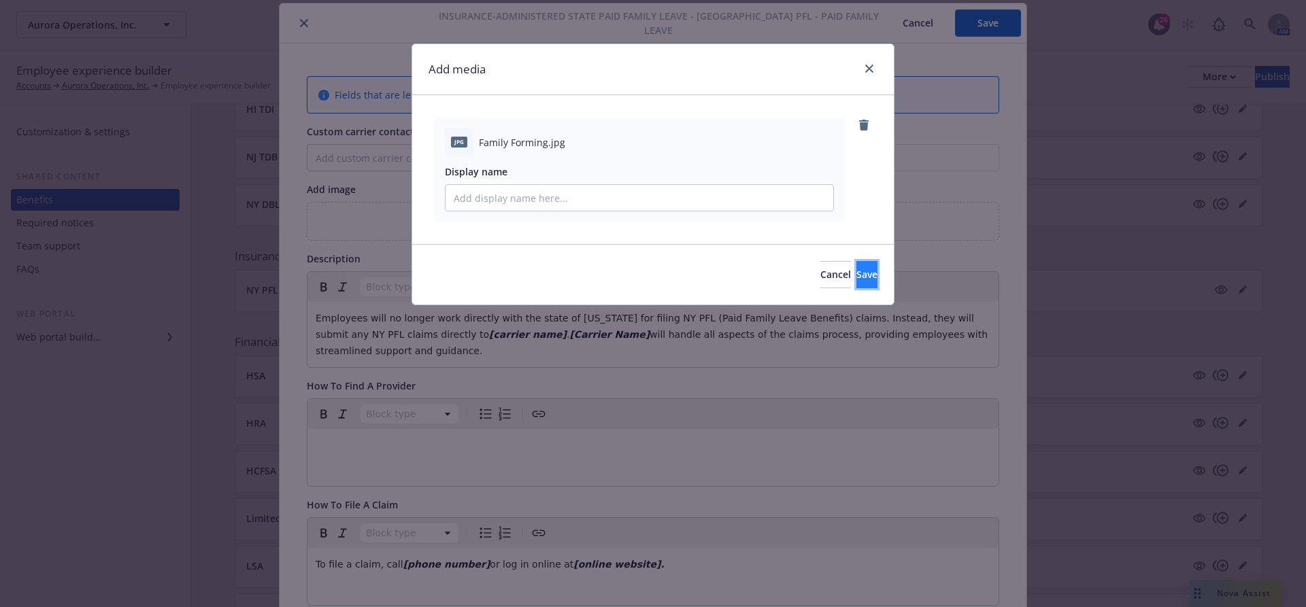
click at [856, 268] on span "Save" at bounding box center [866, 274] width 21 height 13
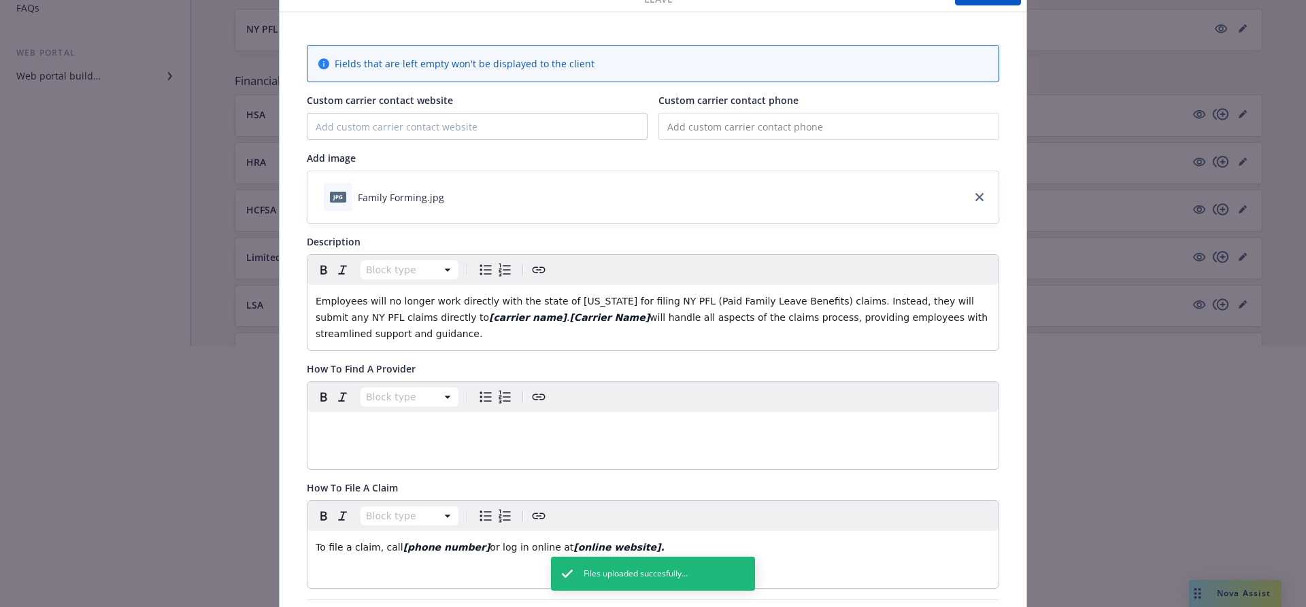
scroll to position [0, 0]
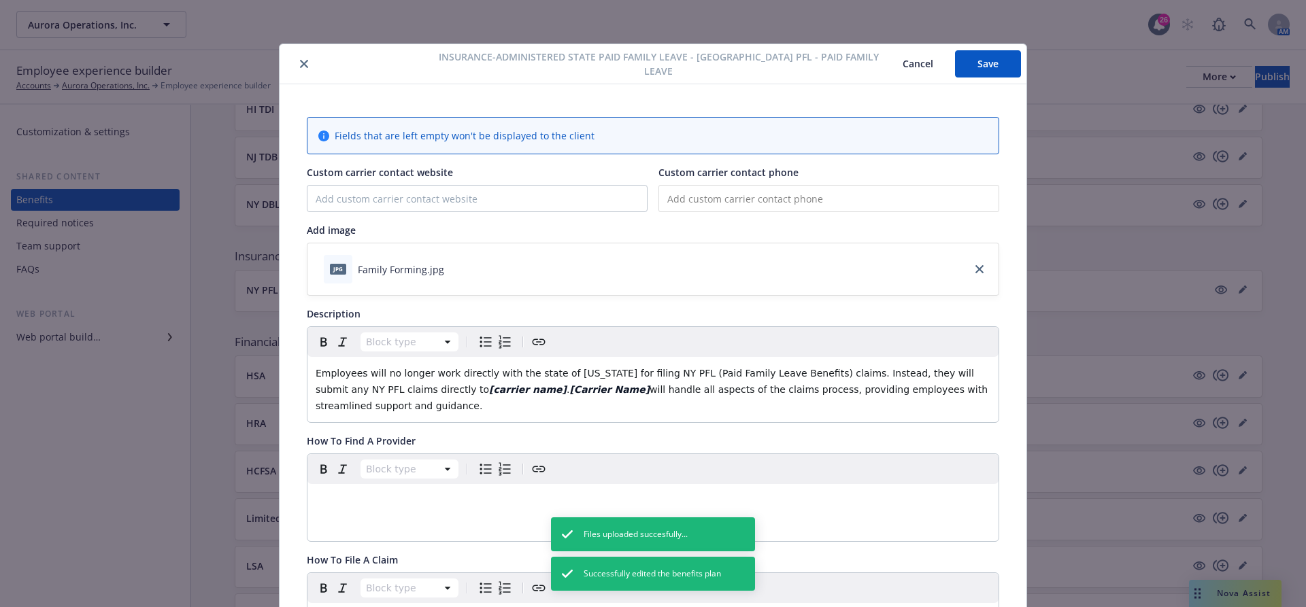
click at [922, 73] on button "Cancel" at bounding box center [918, 63] width 74 height 27
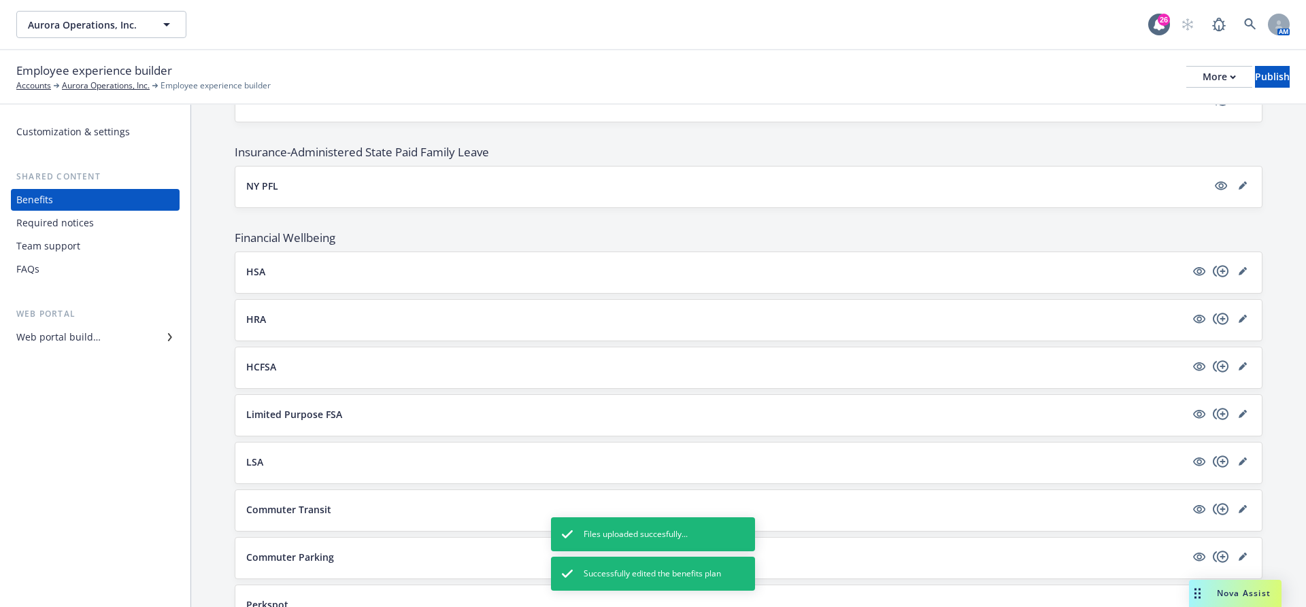
scroll to position [1347, 0]
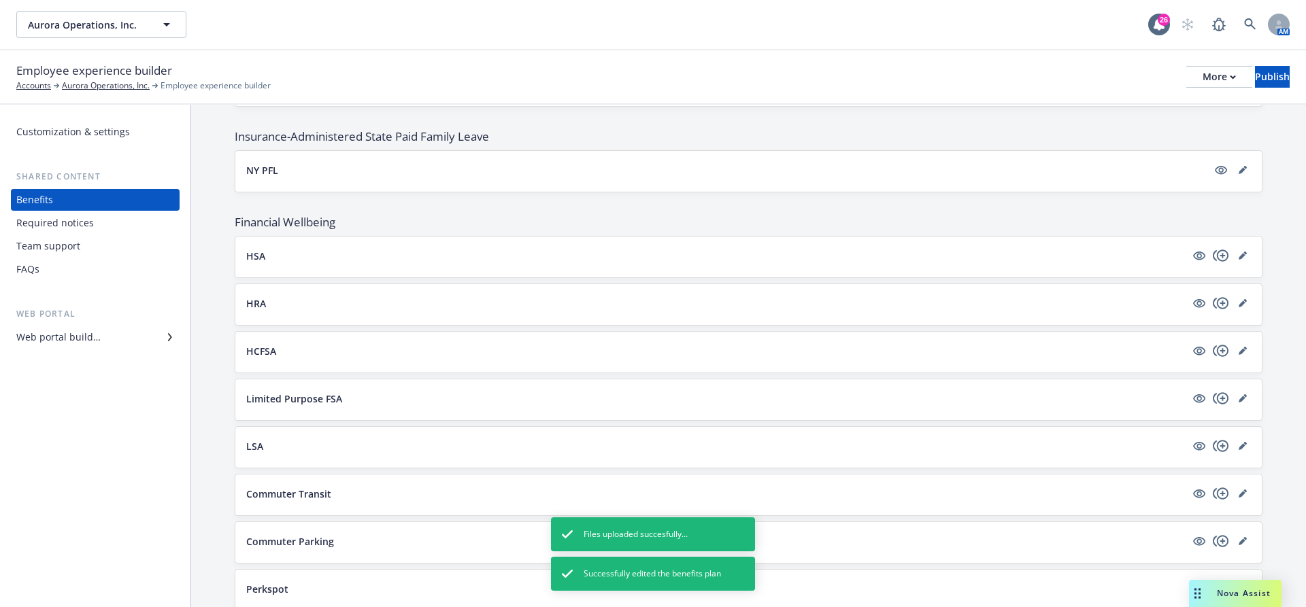
click at [1232, 295] on div at bounding box center [1221, 303] width 60 height 16
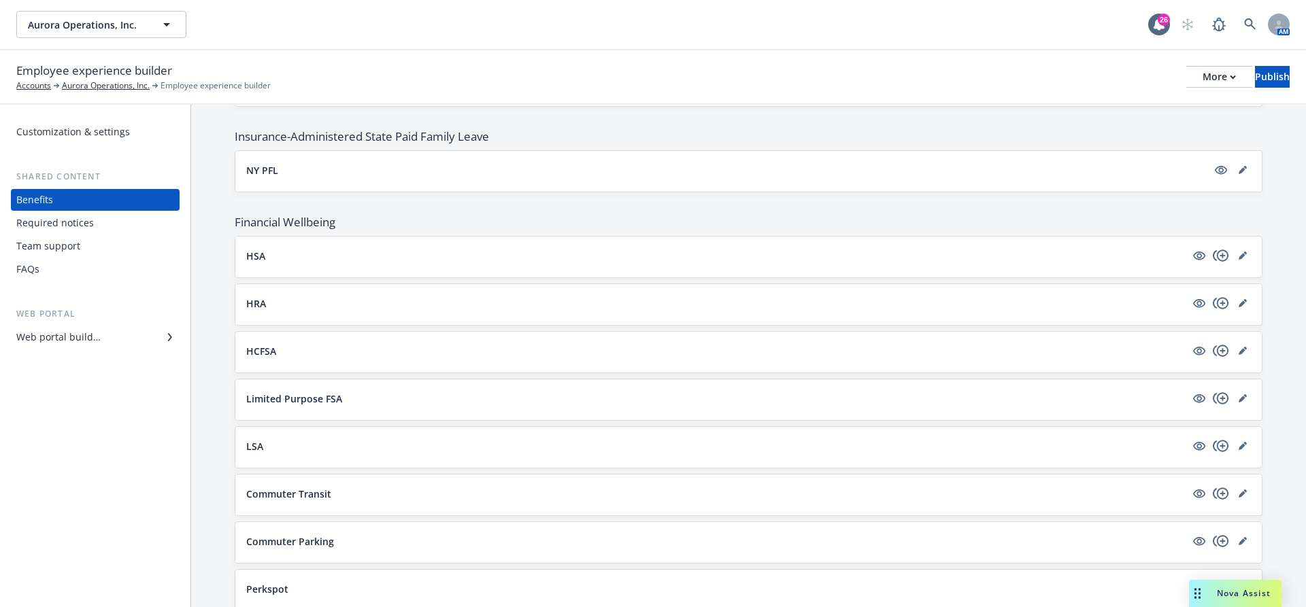
click at [1232, 295] on div at bounding box center [1221, 303] width 60 height 16
click at [1237, 295] on link "editPencil" at bounding box center [1242, 303] width 16 height 16
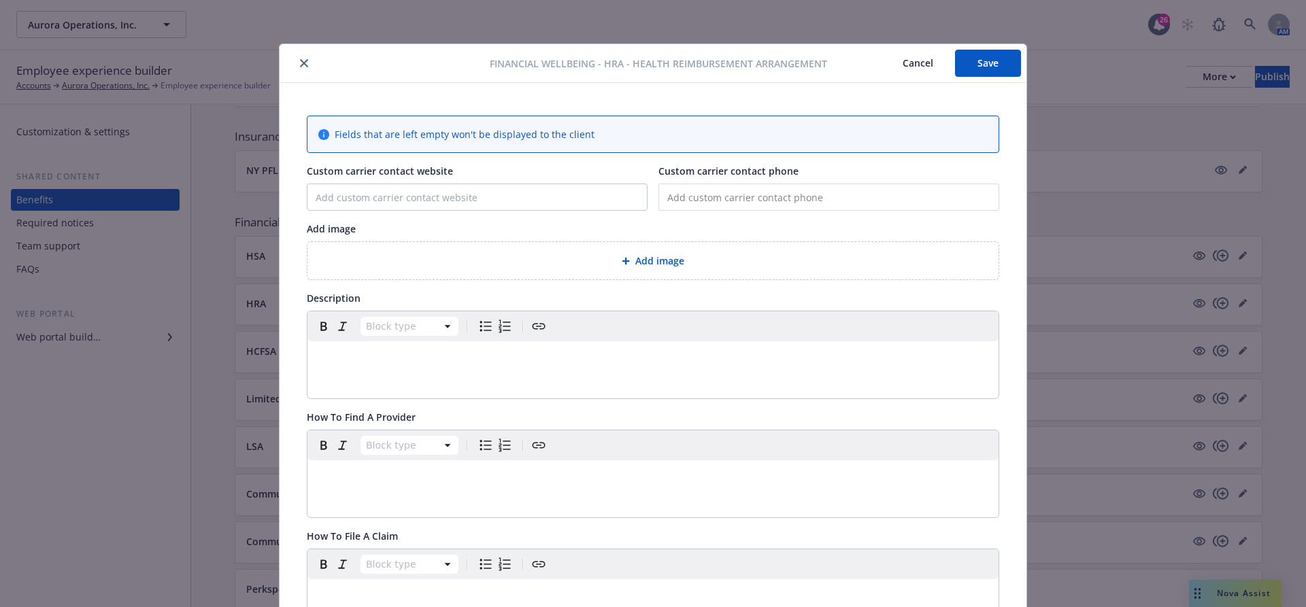
scroll to position [41, 0]
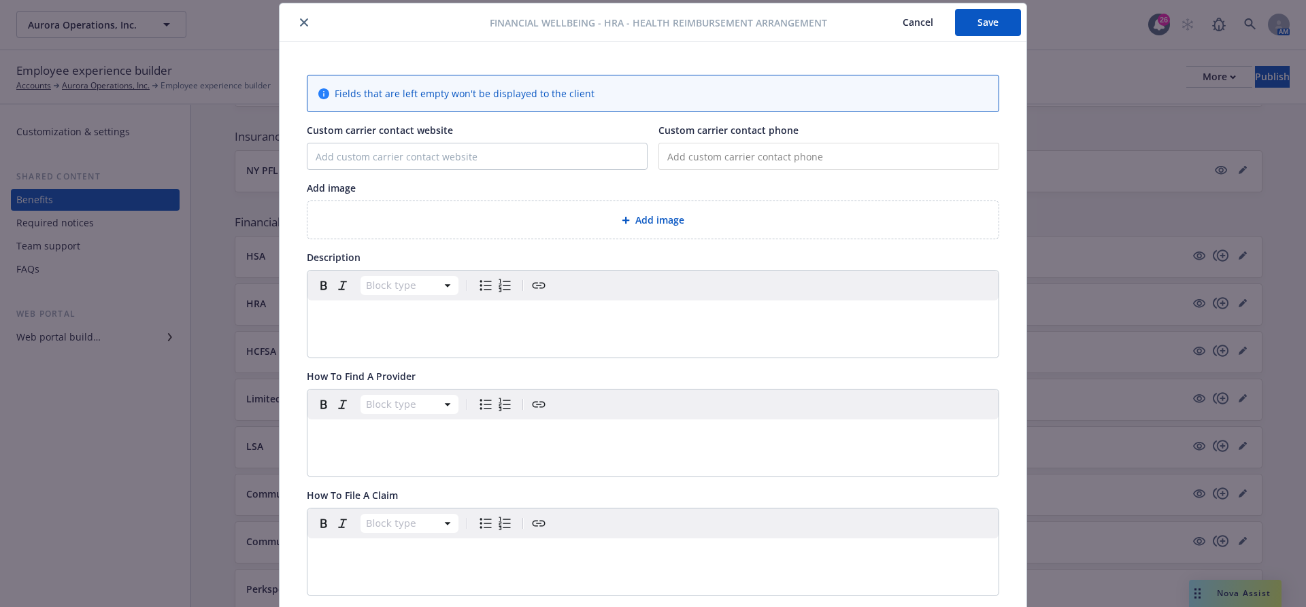
drag, startPoint x: 830, startPoint y: 28, endPoint x: 673, endPoint y: 33, distance: 157.2
click at [673, 33] on div "Financial Wellbeing - HRA - Health Reimbursement Arrangement Cancel Save" at bounding box center [653, 22] width 747 height 39
drag, startPoint x: 624, startPoint y: 23, endPoint x: 811, endPoint y: 31, distance: 186.5
click at [816, 29] on div "Financial Wellbeing - HRA - Health Reimbursement Arrangement Cancel Save" at bounding box center [653, 22] width 747 height 39
drag, startPoint x: 842, startPoint y: 27, endPoint x: 631, endPoint y: 24, distance: 210.9
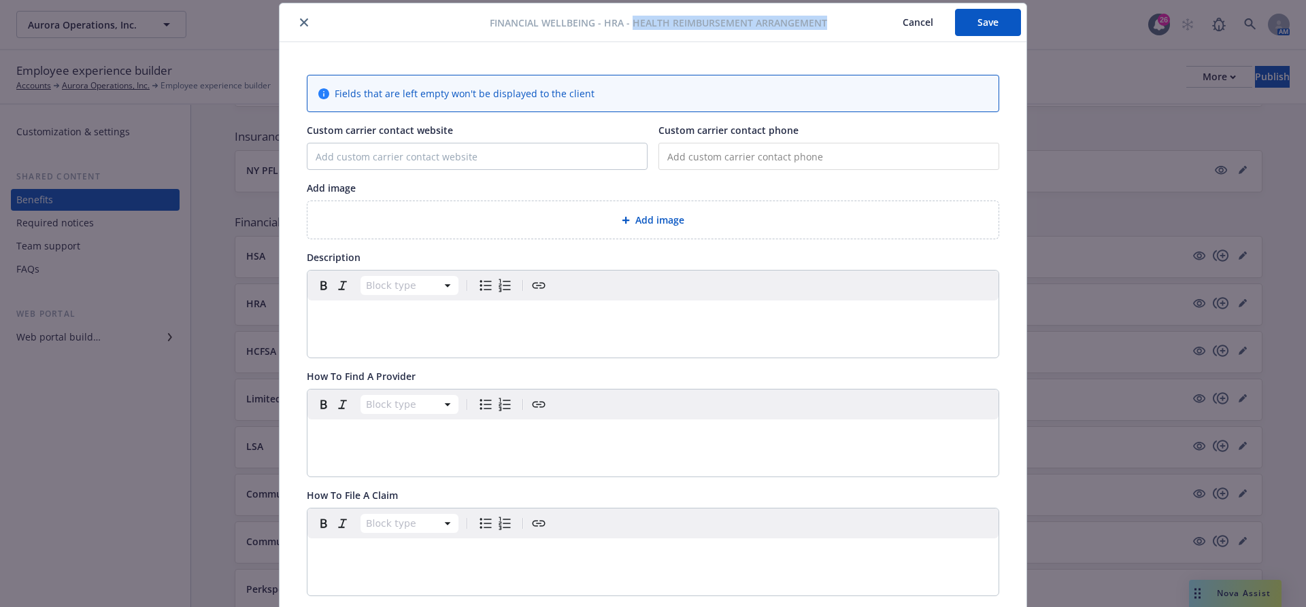
click at [631, 24] on div "Financial Wellbeing - HRA - Health Reimbursement Arrangement Cancel Save" at bounding box center [653, 22] width 747 height 39
copy span "Health Reimbursement Arrangement"
click at [907, 28] on button "Cancel" at bounding box center [918, 22] width 74 height 27
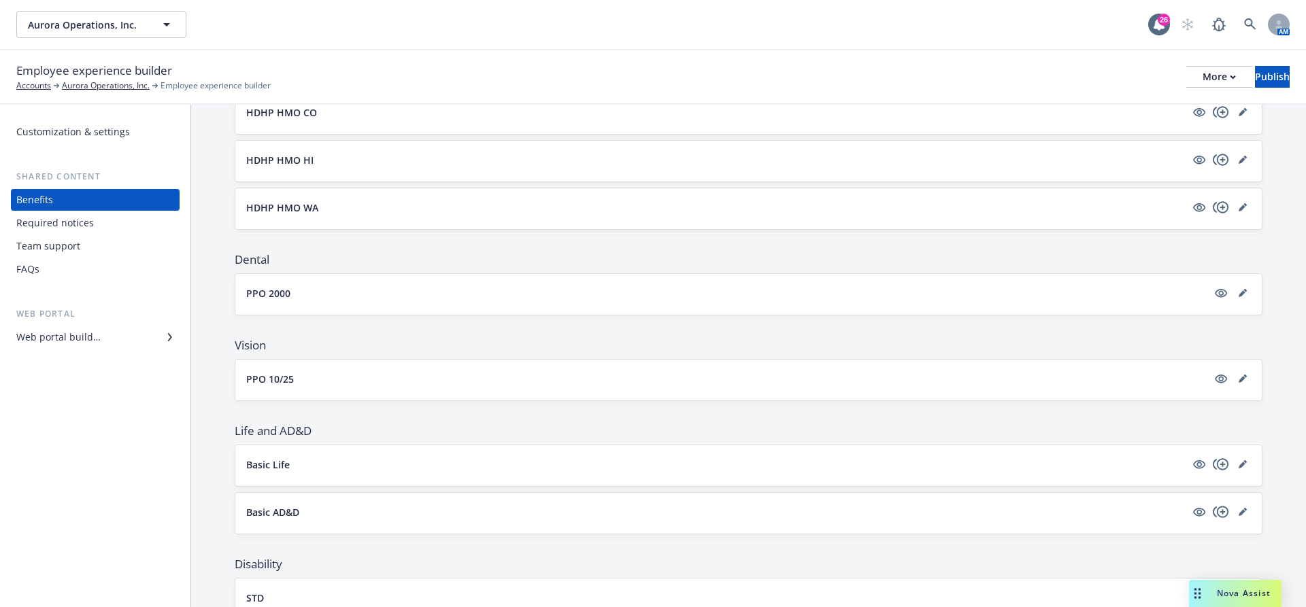
scroll to position [662, 0]
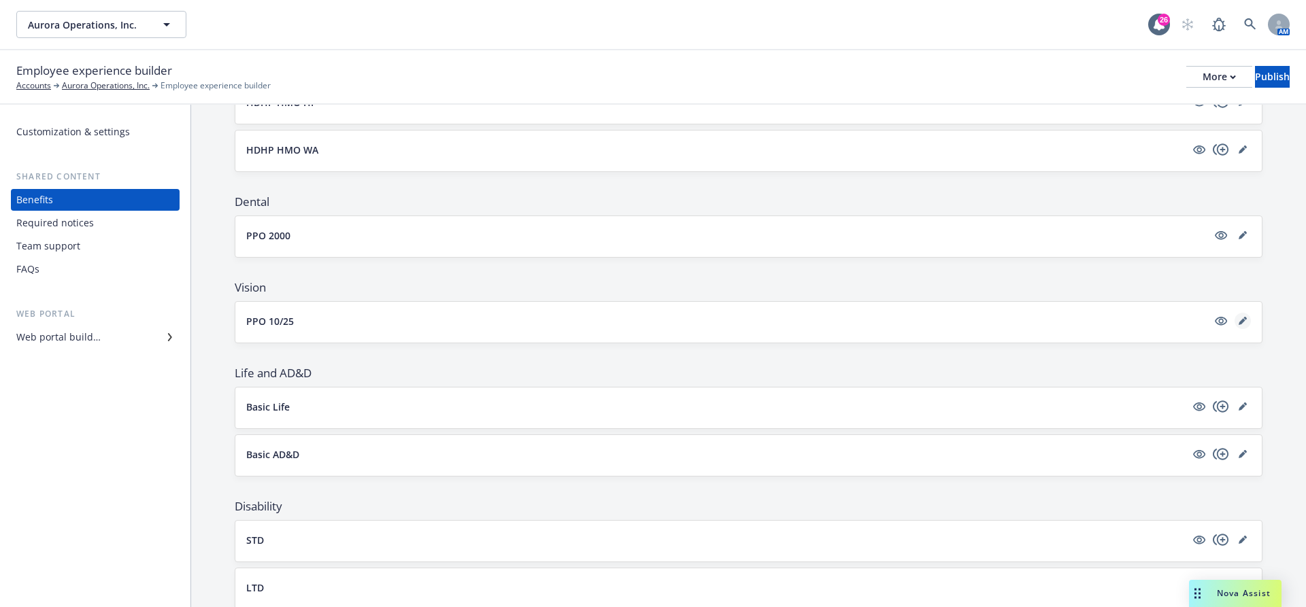
click at [1245, 313] on link "editPencil" at bounding box center [1242, 321] width 16 height 16
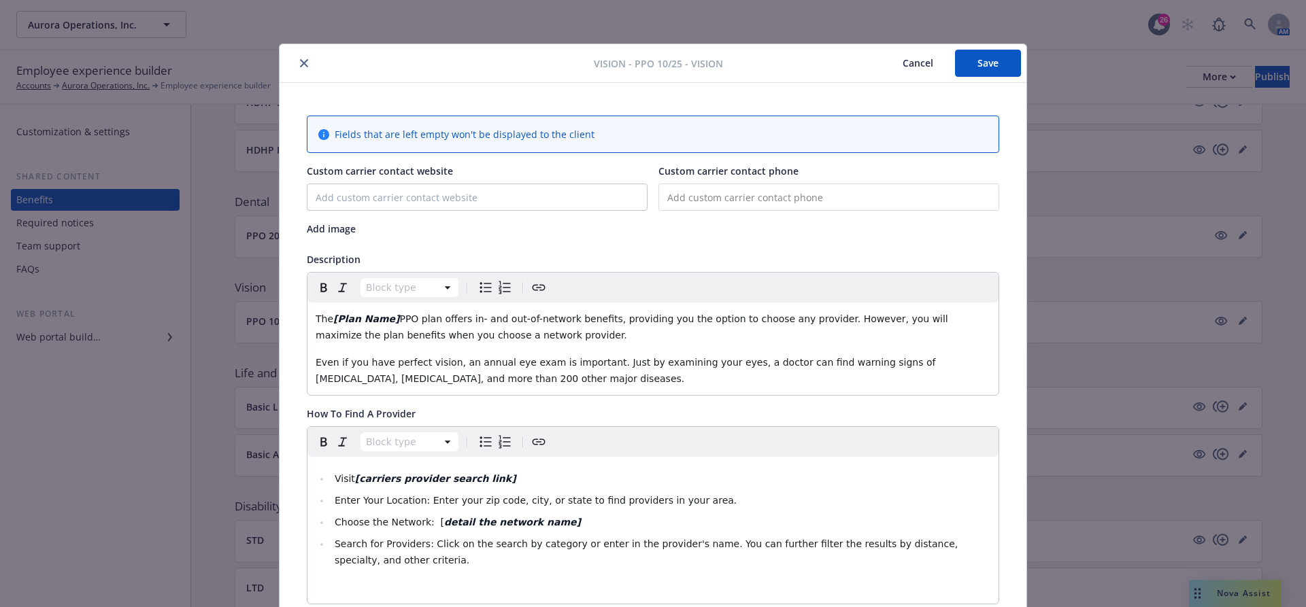
scroll to position [41, 0]
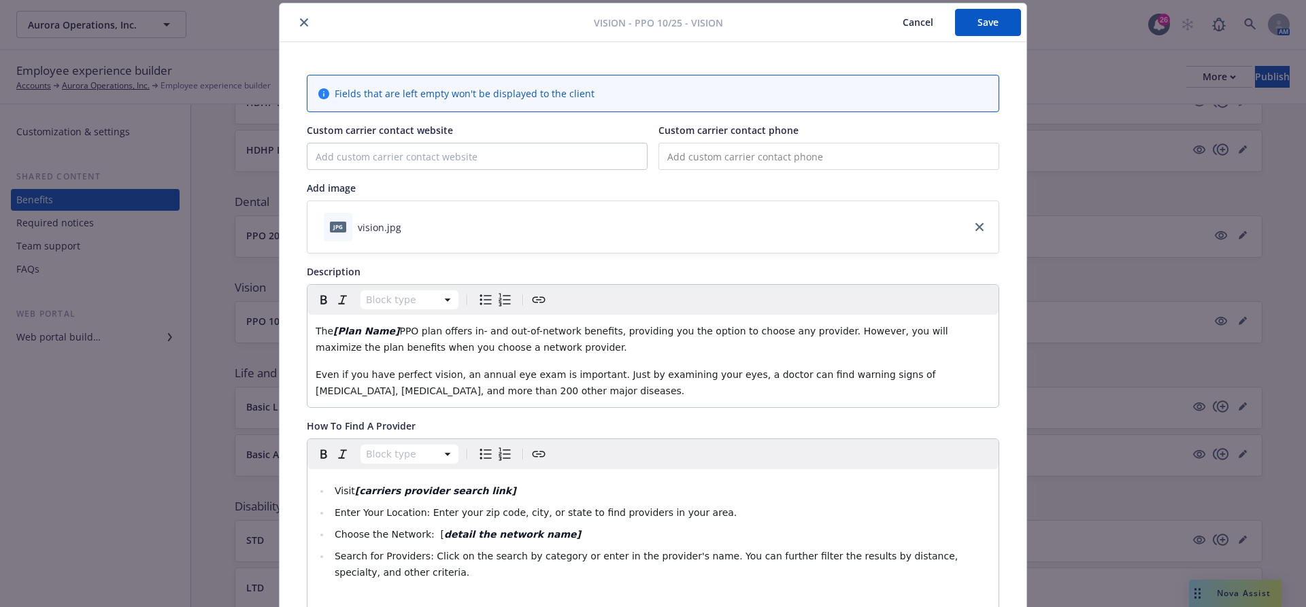
click at [1158, 271] on div "Vision - PPO 10/25 - Vision Cancel Save Fields that are left empty won't be dis…" at bounding box center [653, 303] width 1306 height 607
click at [909, 30] on button "Cancel" at bounding box center [918, 22] width 74 height 27
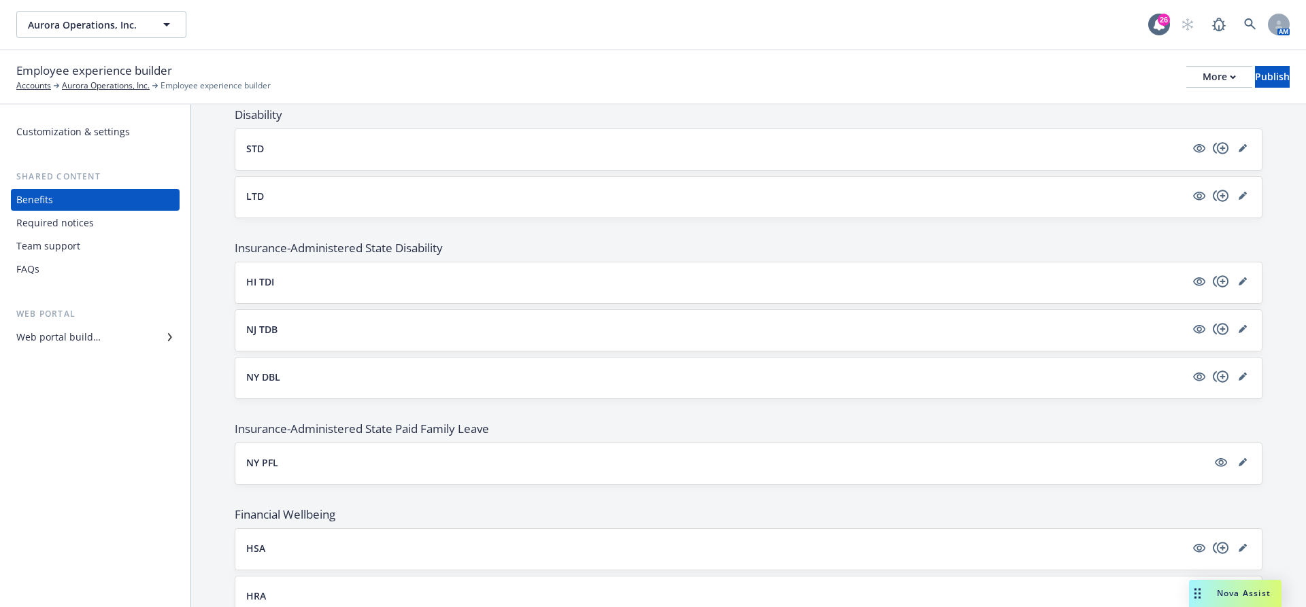
scroll to position [1200, 0]
